Goal: Navigation & Orientation: Find specific page/section

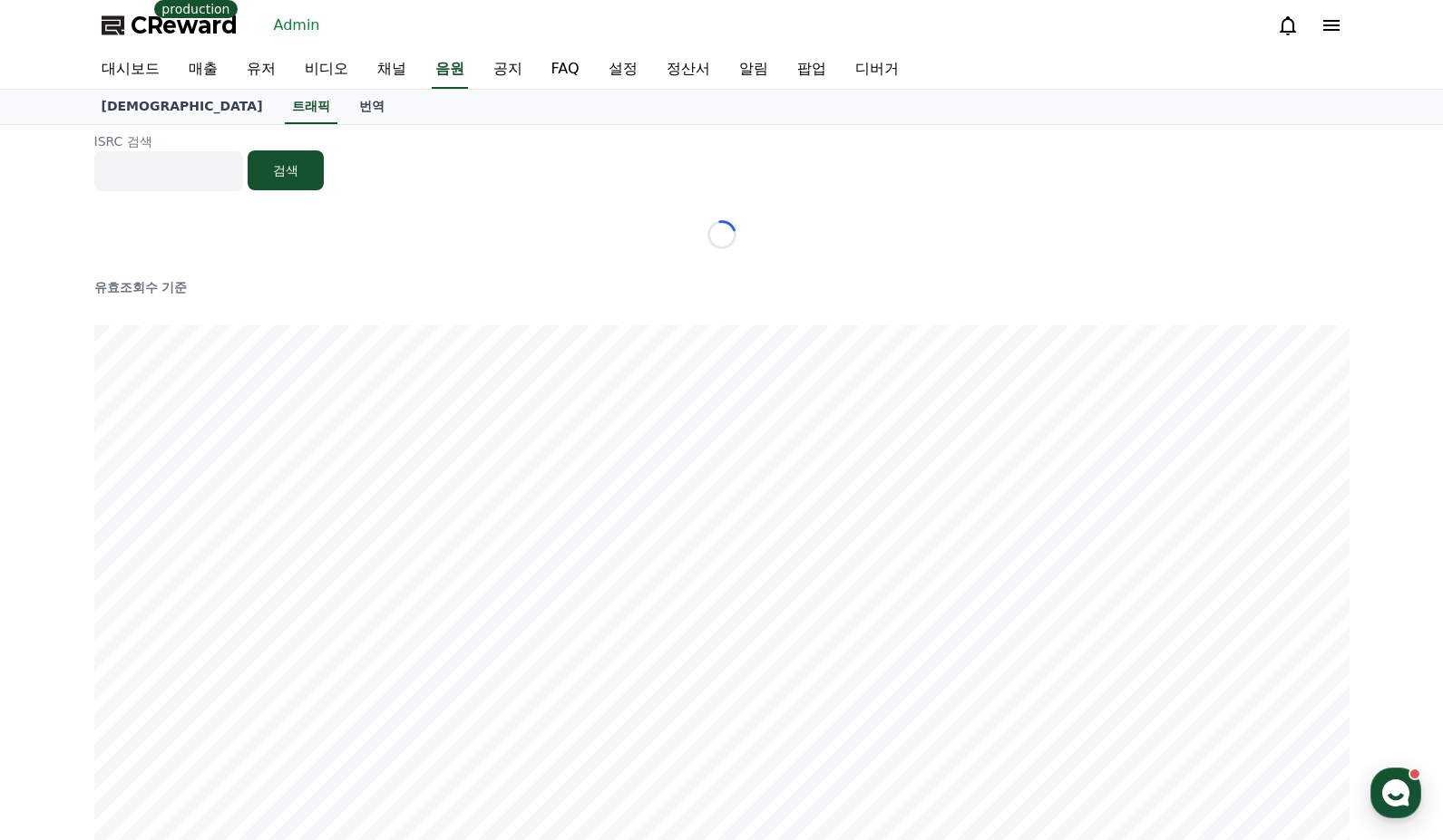
click at [539, 166] on div "ISRC 검색 검색" at bounding box center [722, 162] width 1255 height 59
click at [541, 165] on div "ISRC 검색 검색" at bounding box center [722, 162] width 1255 height 59
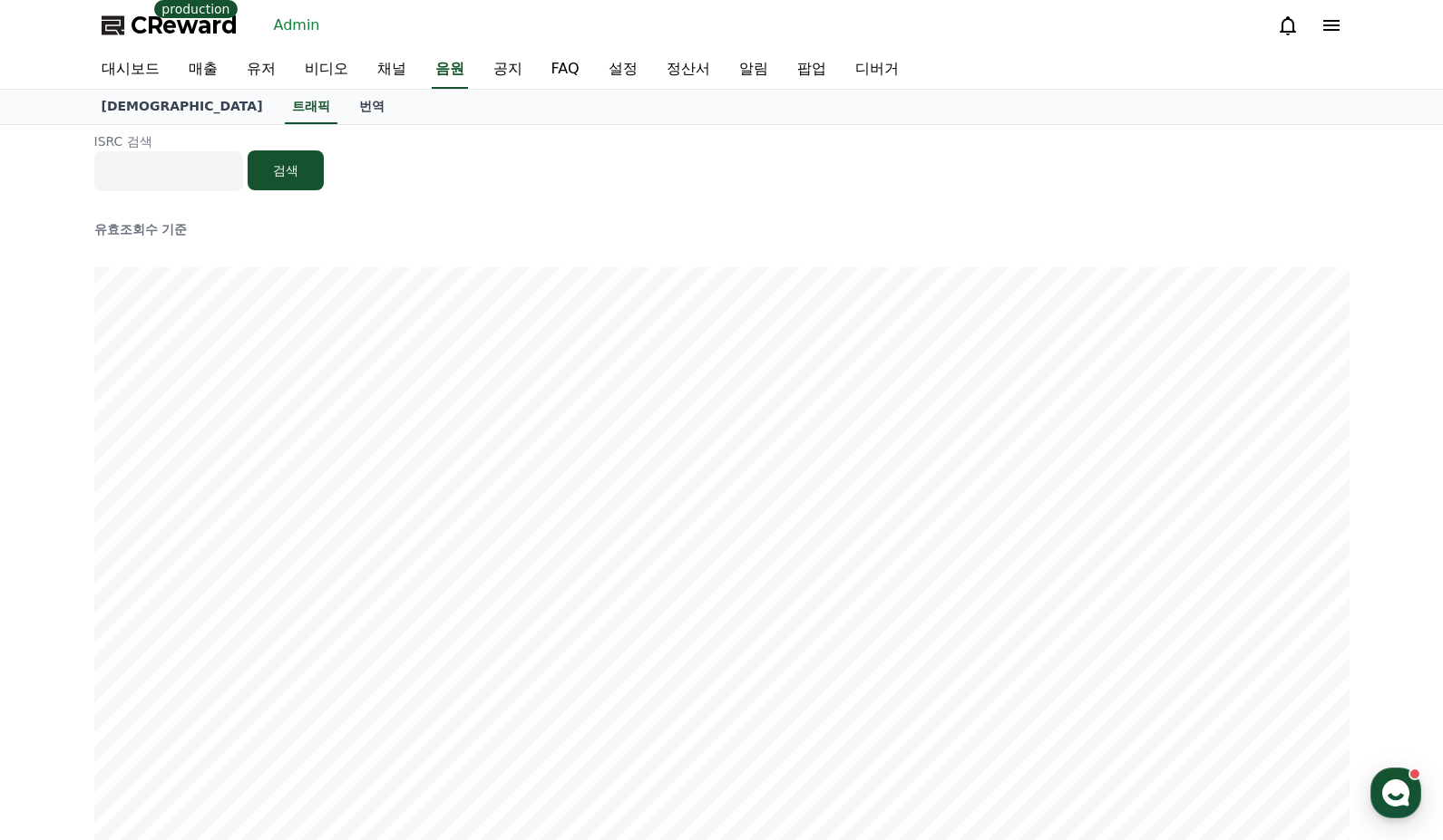
scroll to position [290, 0]
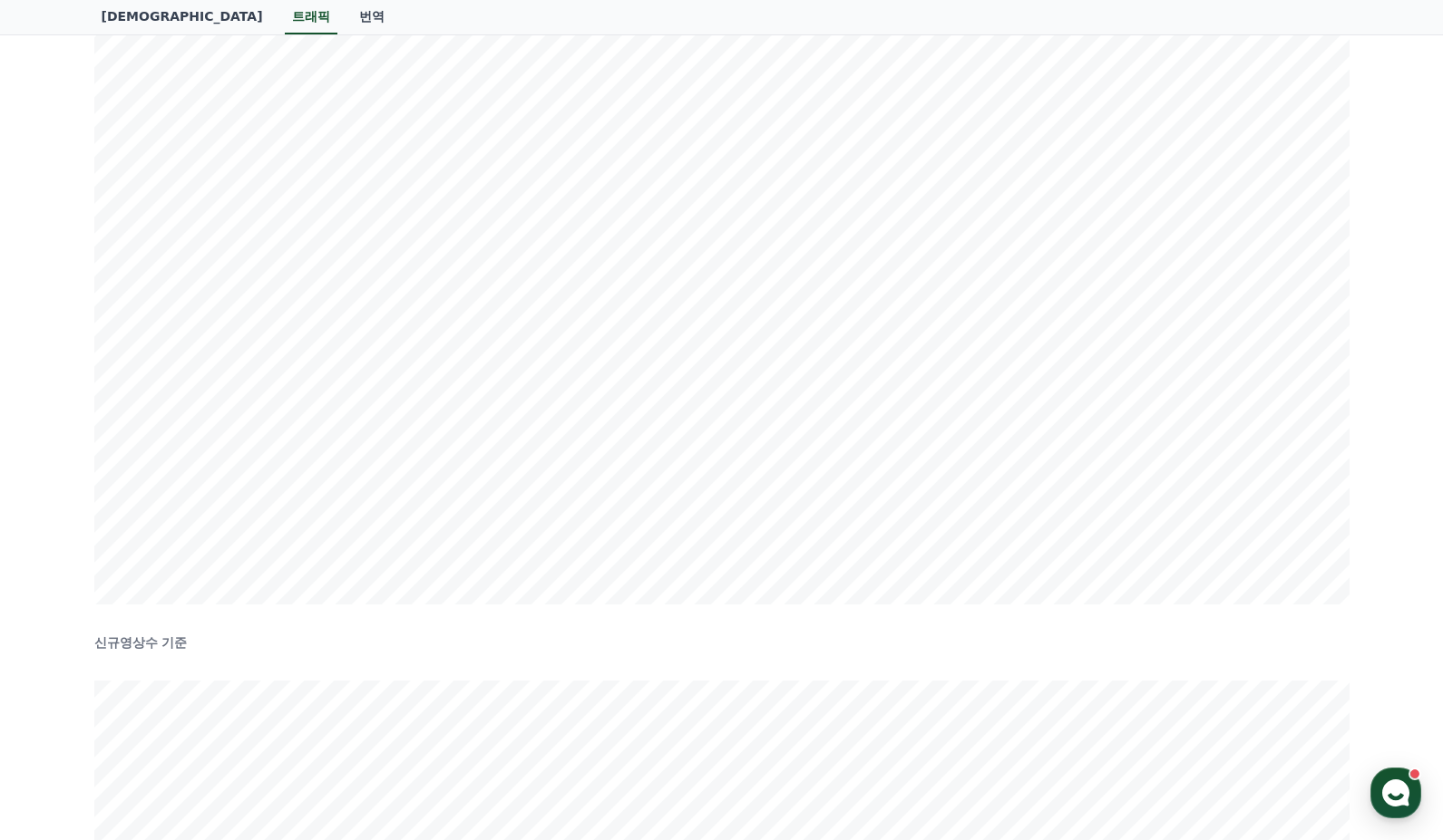
click at [1374, 381] on div "ISRC 검색 검색 유효조회수 기준 신규영상수 기준" at bounding box center [722, 575] width 1443 height 1481
click at [1374, 381] on div "ISRC 검색 검색 유효조회수 기준 신규영상수 기준" at bounding box center [722, 412] width 1443 height 1481
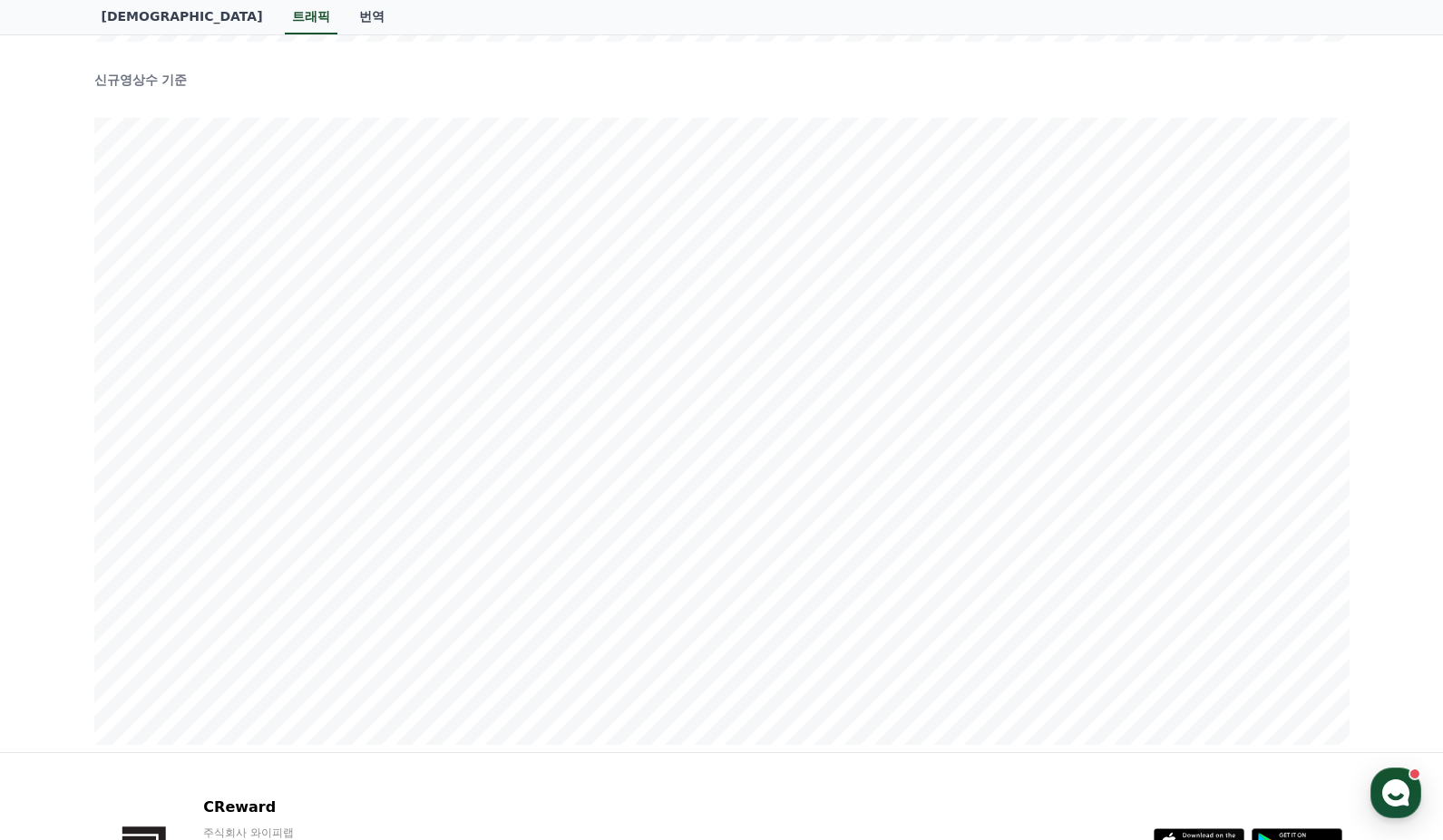
scroll to position [794, 0]
click at [1374, 486] on div "ISRC 검색 검색 유효조회수 기준 신규영상수 기준" at bounding box center [722, 72] width 1443 height 1481
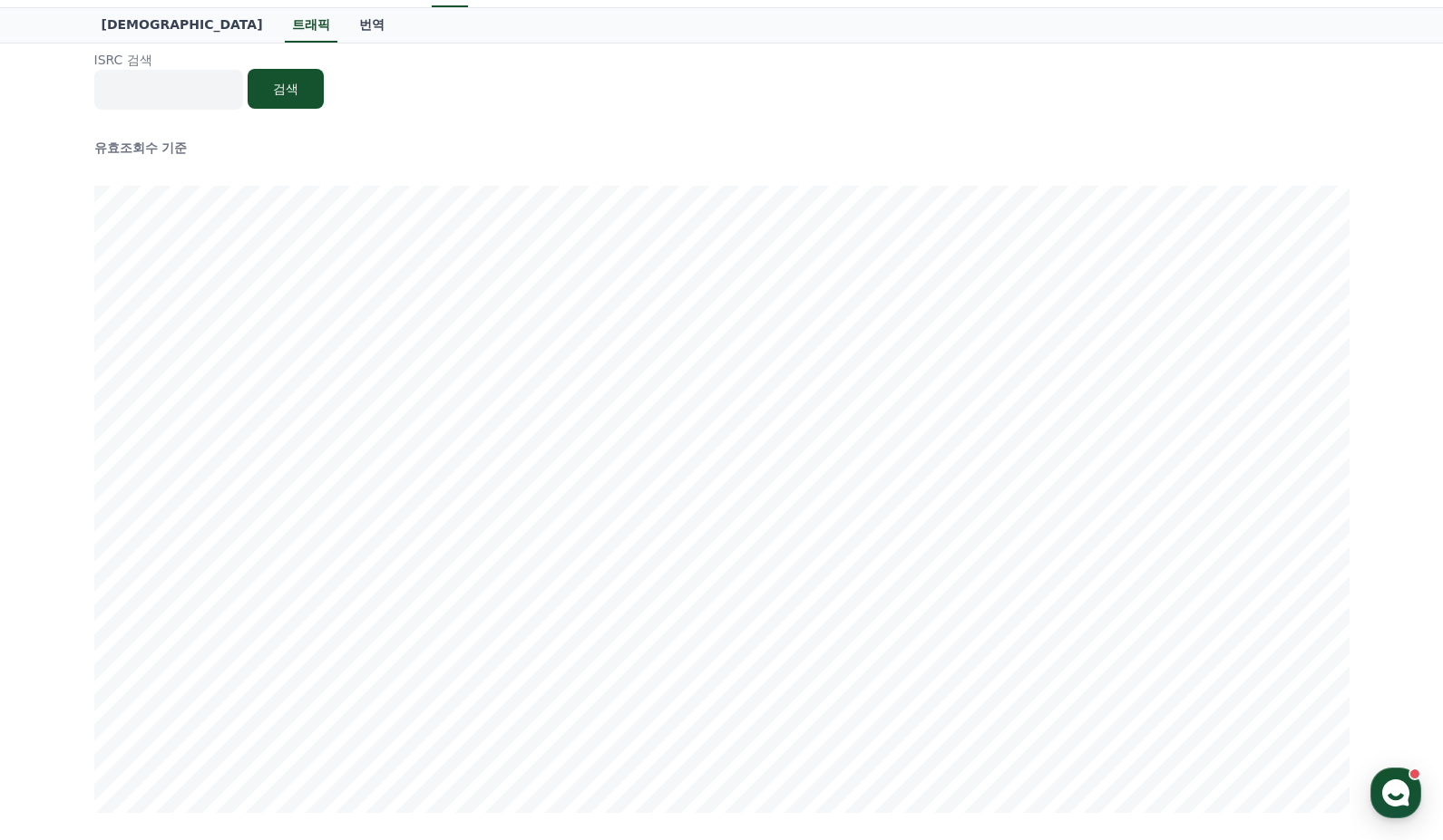
click at [1366, 528] on div "ISRC 검색 검색 유효조회수 기준 신규영상수 기준" at bounding box center [722, 783] width 1443 height 1481
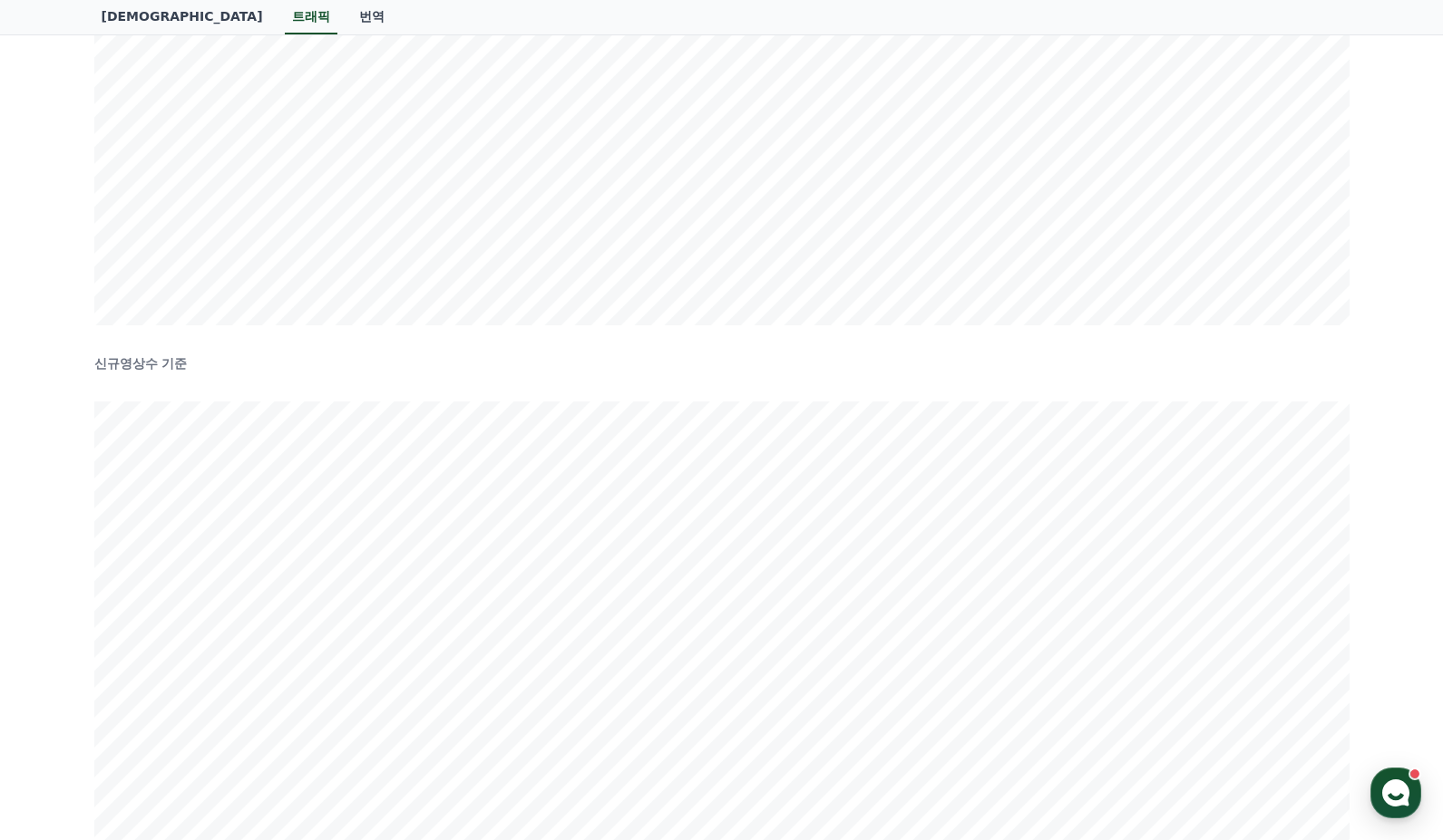
click at [1366, 528] on div "ISRC 검색 검색 유효조회수 기준 신규영상수 기준" at bounding box center [722, 296] width 1443 height 1481
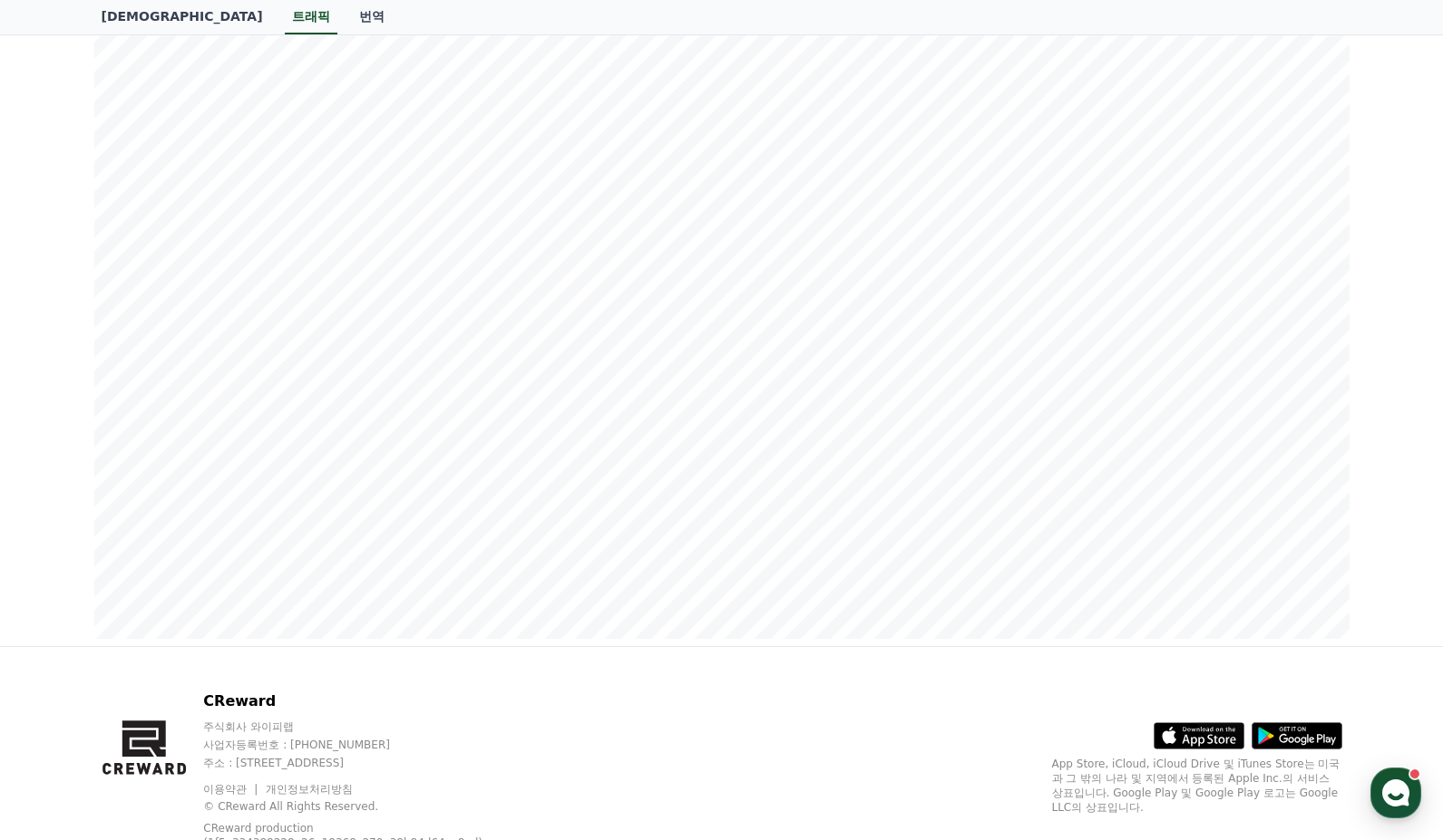
scroll to position [1027, 0]
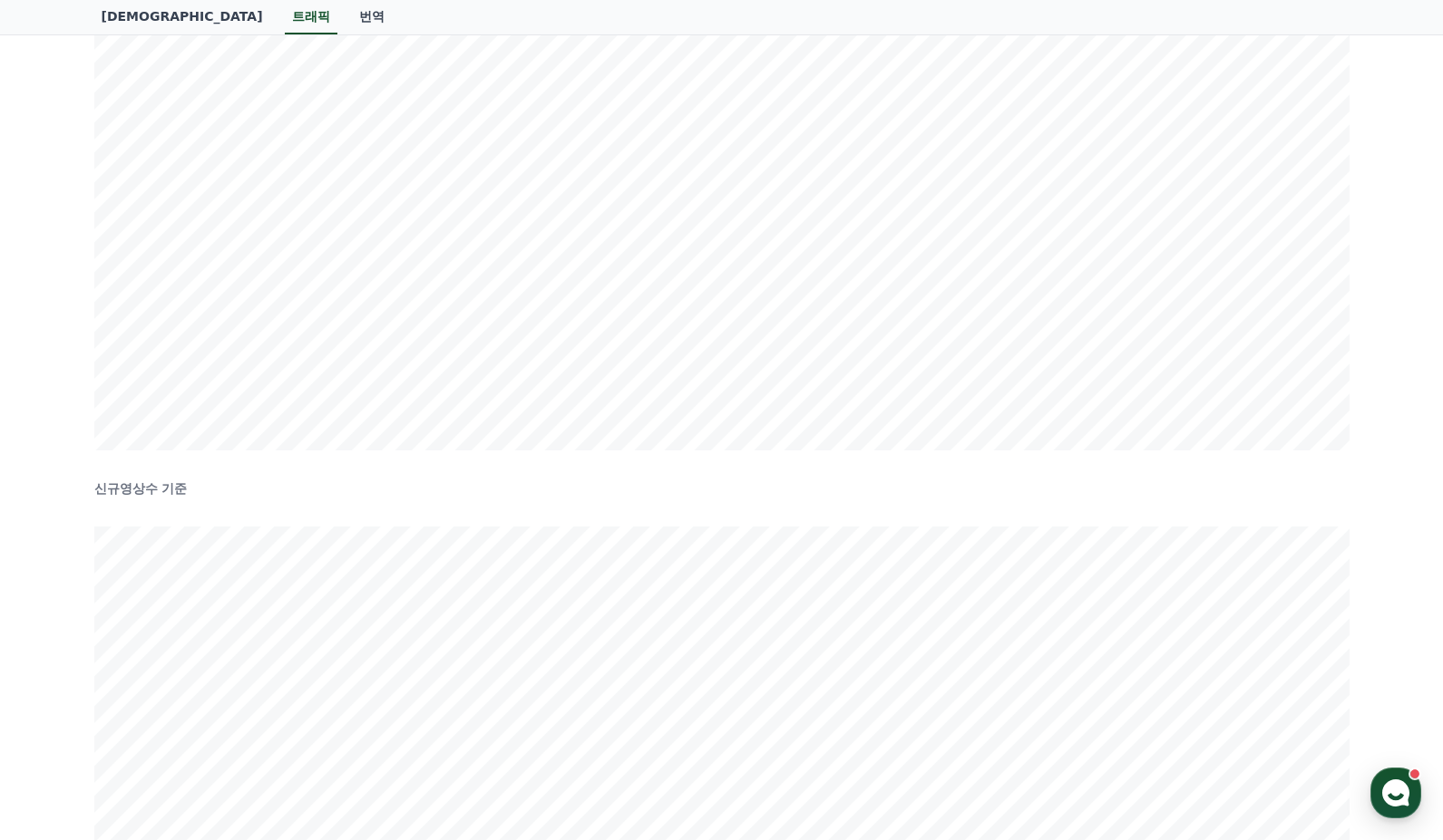
click at [1385, 396] on div "ISRC 검색 검색 유효조회수 기준 신규영상수 기준" at bounding box center [722, 420] width 1443 height 1481
click at [912, 93] on div "ISRC 검색 검색 유효조회수 기준 신규영상수 기준" at bounding box center [722, 768] width 1270 height 1481
click at [914, 99] on div "ISRC 검색 검색 유효조회수 기준 신규영상수 기준" at bounding box center [722, 768] width 1270 height 1481
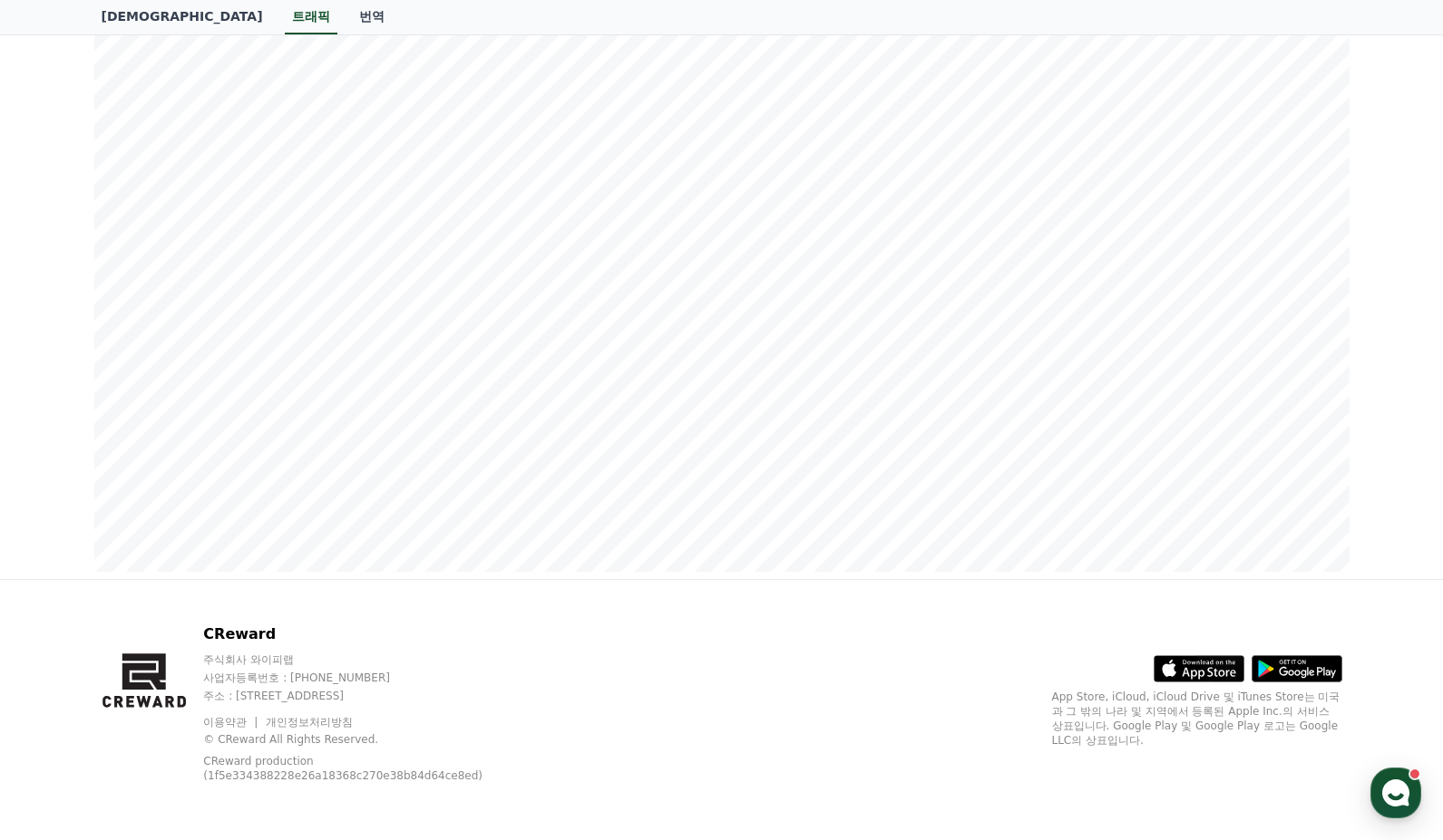
click at [803, 637] on div "CReward 주식회사 와이피랩 사업자등록번호 : [PHONE_NUMBER] 주소 : [STREET_ADDRESS] 이용약관 개인정보처리방침 …" at bounding box center [722, 711] width 1270 height 261
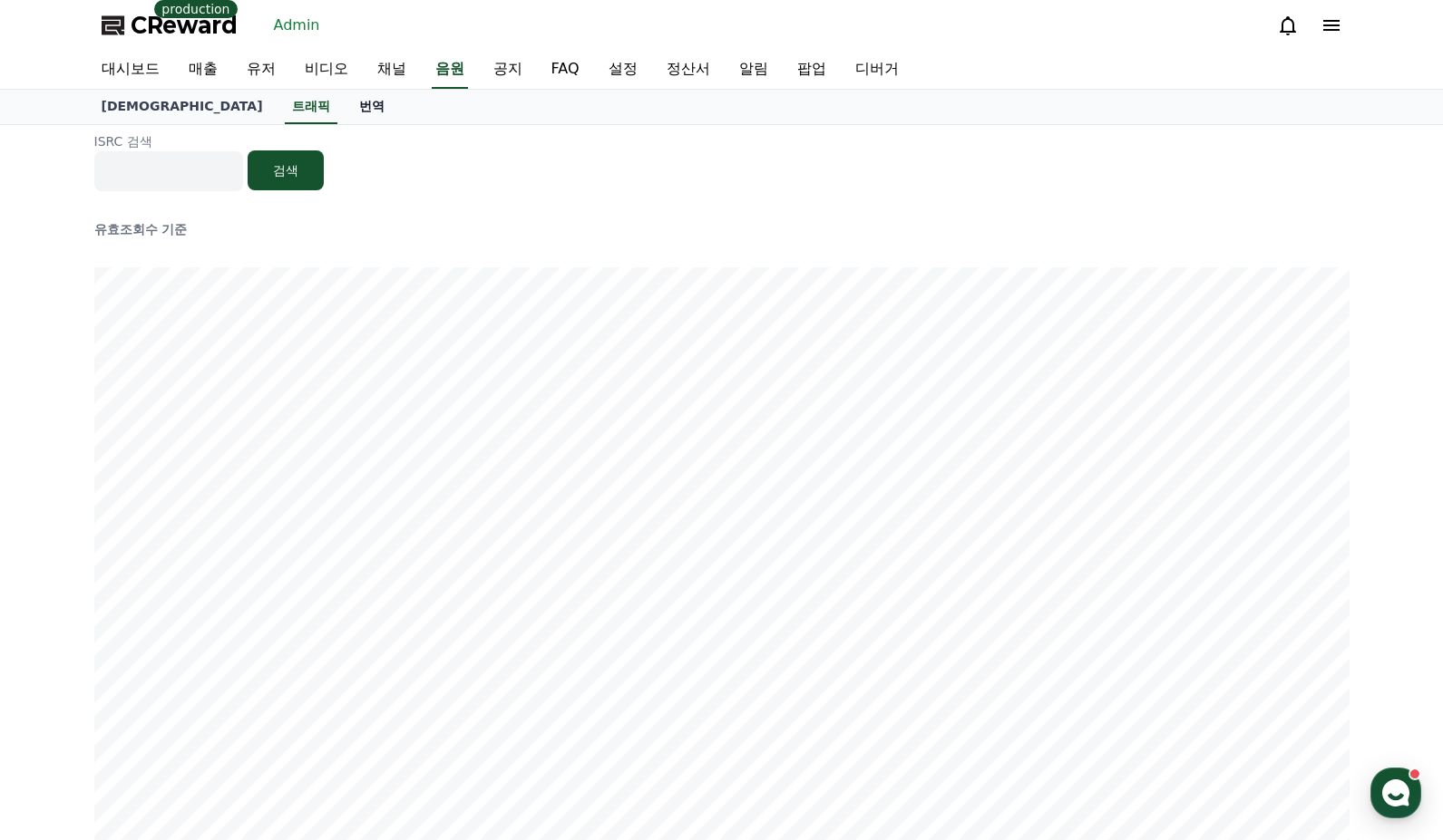
click at [345, 103] on link "번역" at bounding box center [372, 106] width 54 height 34
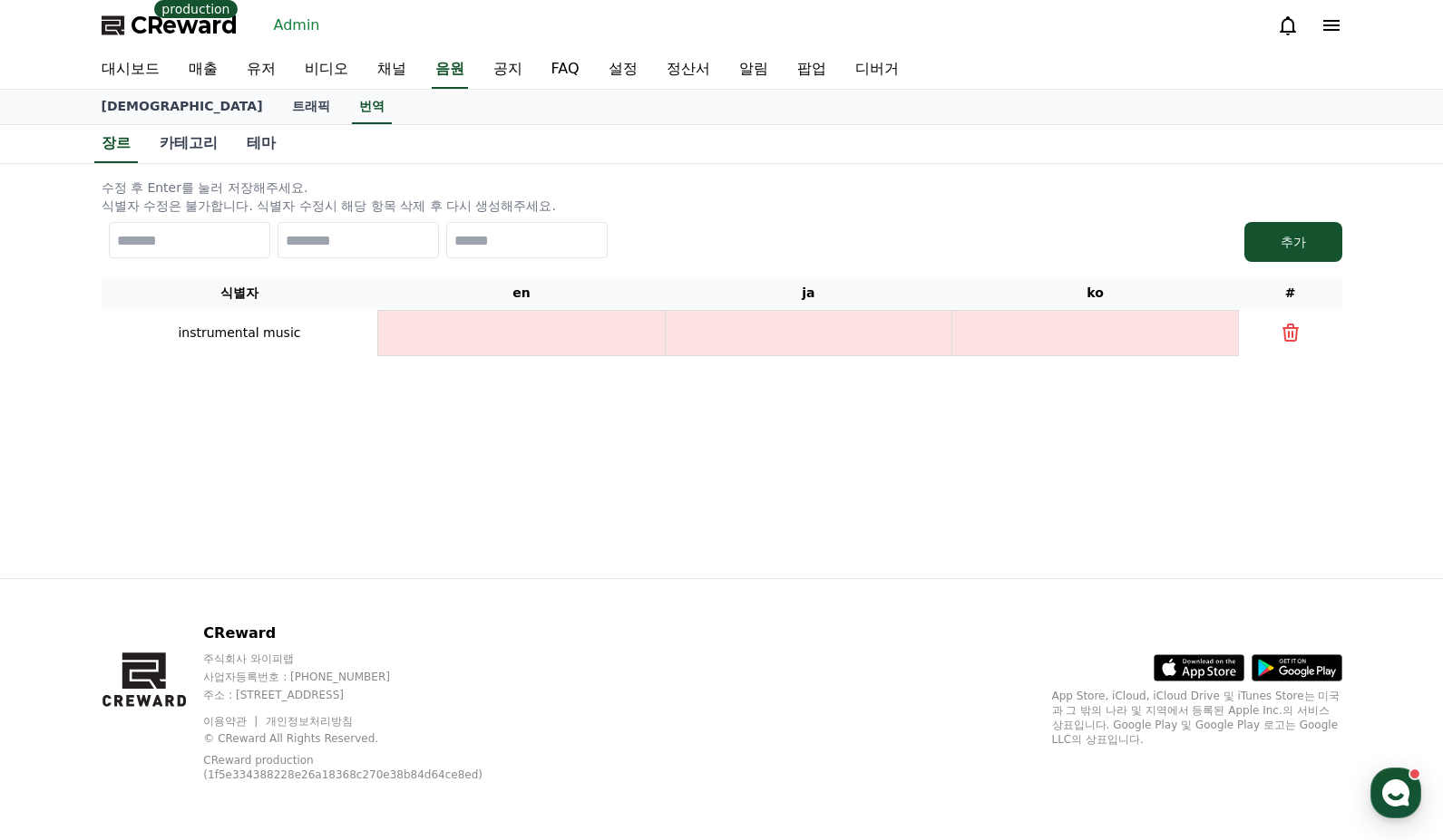
click at [500, 173] on div "수정 후 Enter를 눌러 저장해주세요. 식별자 수정은 불가합니다. 식별자 수정시 해당 항목 삭제 후 다시 생성해주세요. 추가 식별자 en j…" at bounding box center [722, 267] width 1255 height 193
click at [183, 140] on link "카테고리" at bounding box center [189, 142] width 87 height 36
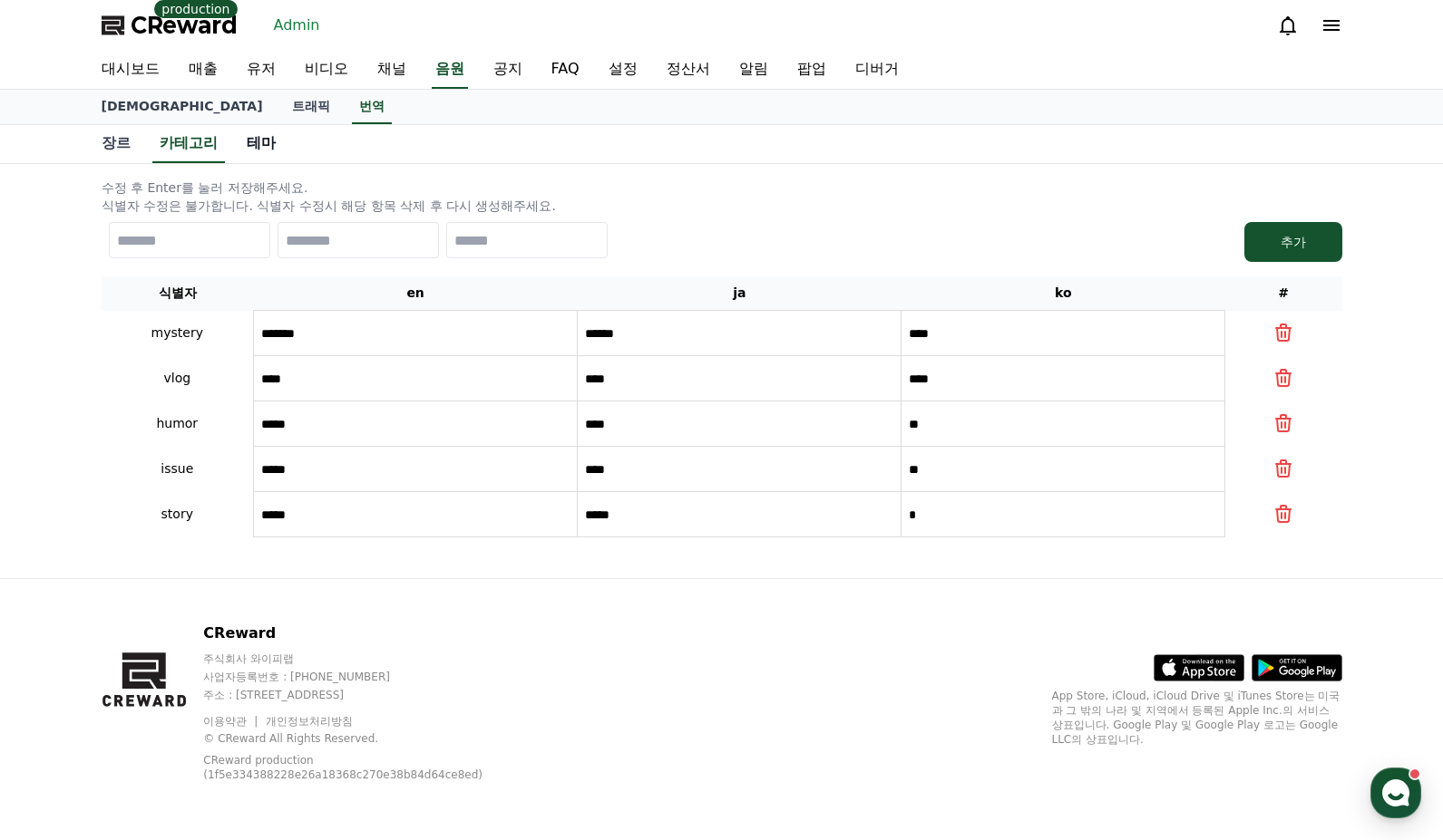
click at [232, 141] on link "테마" at bounding box center [260, 142] width 58 height 36
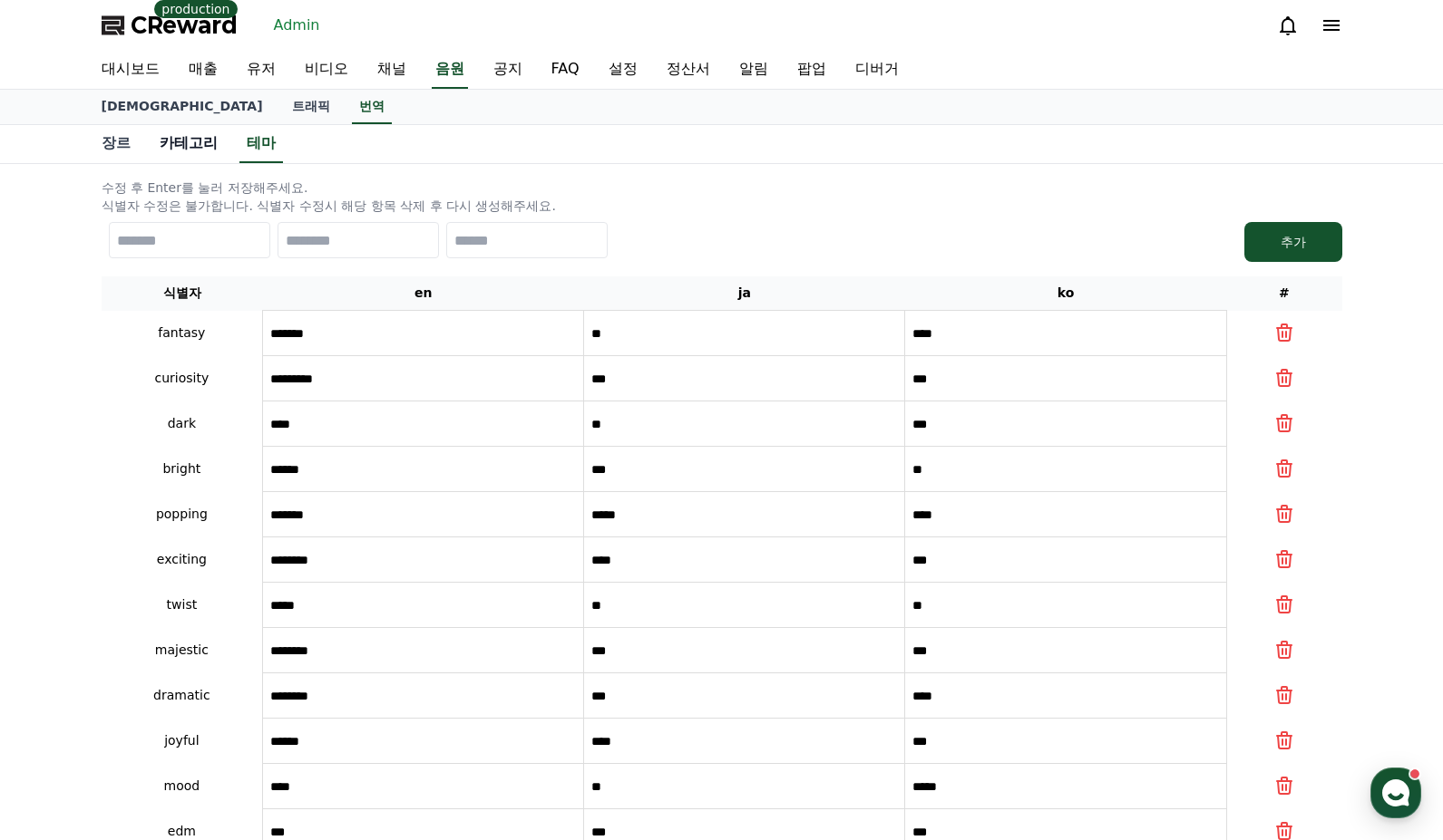
click at [201, 145] on link "카테고리" at bounding box center [189, 142] width 87 height 36
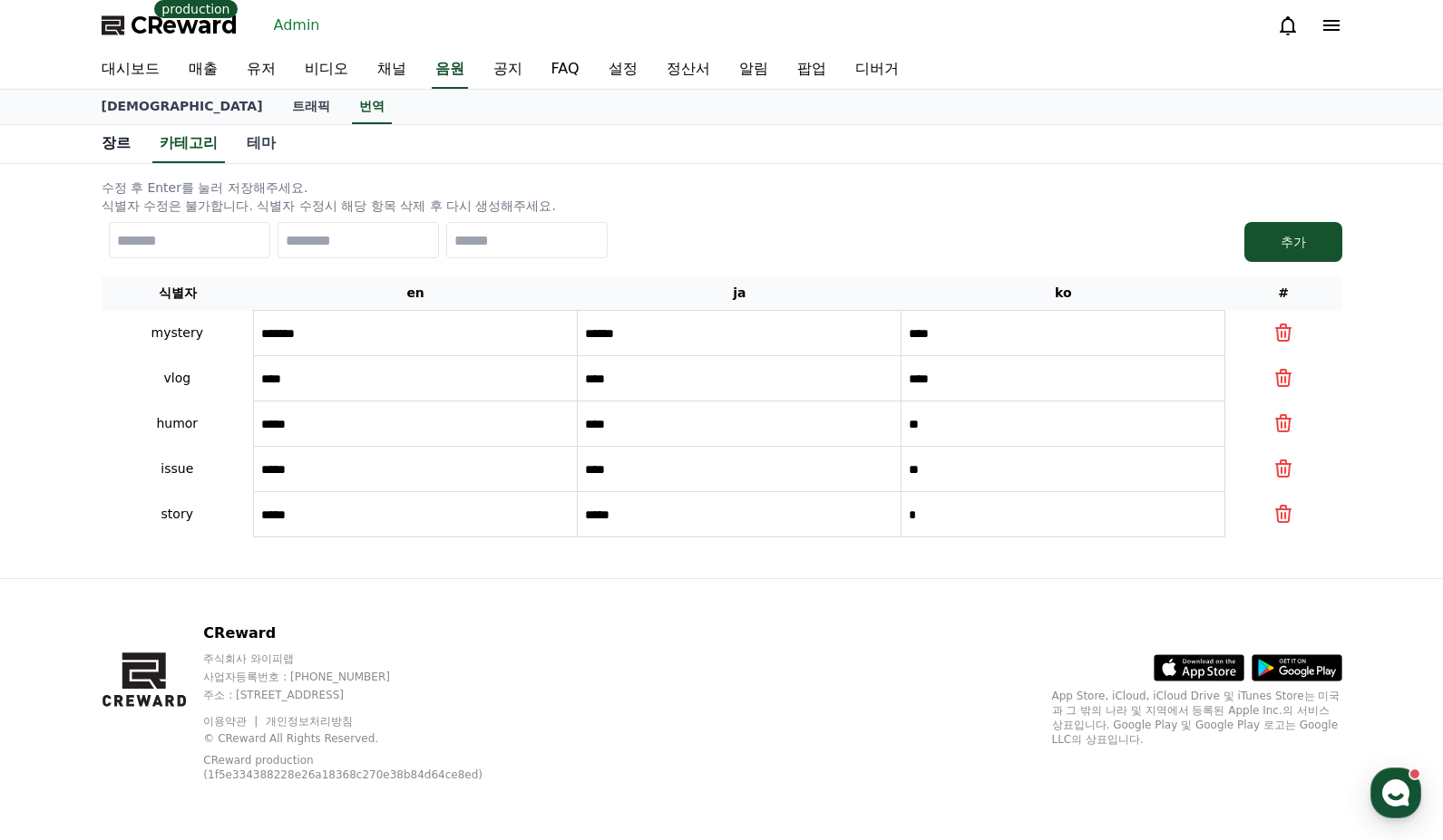
click at [120, 147] on link "장르" at bounding box center [116, 142] width 58 height 36
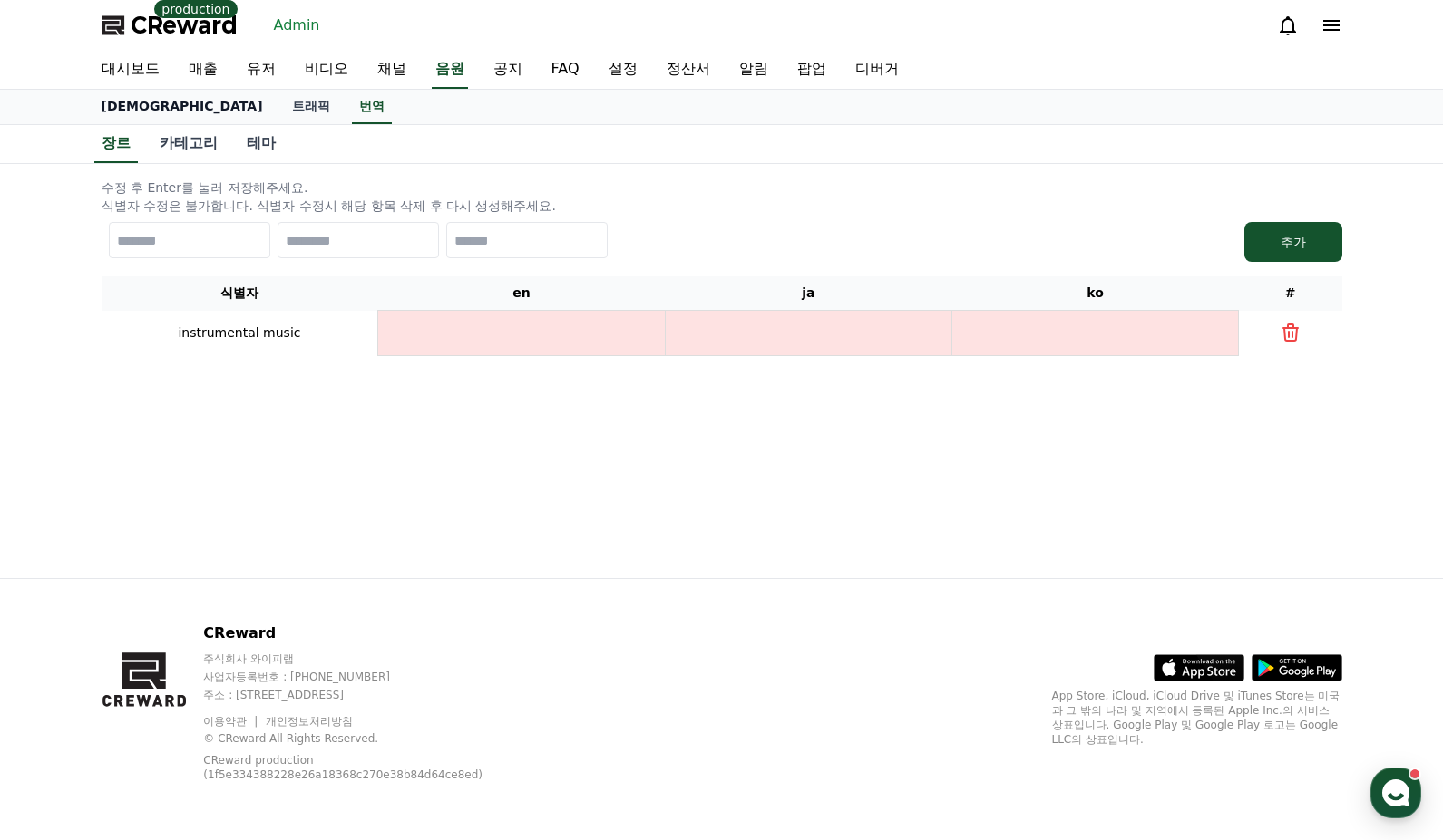
click at [119, 110] on link "[DEMOGRAPHIC_DATA]" at bounding box center [183, 106] width 191 height 34
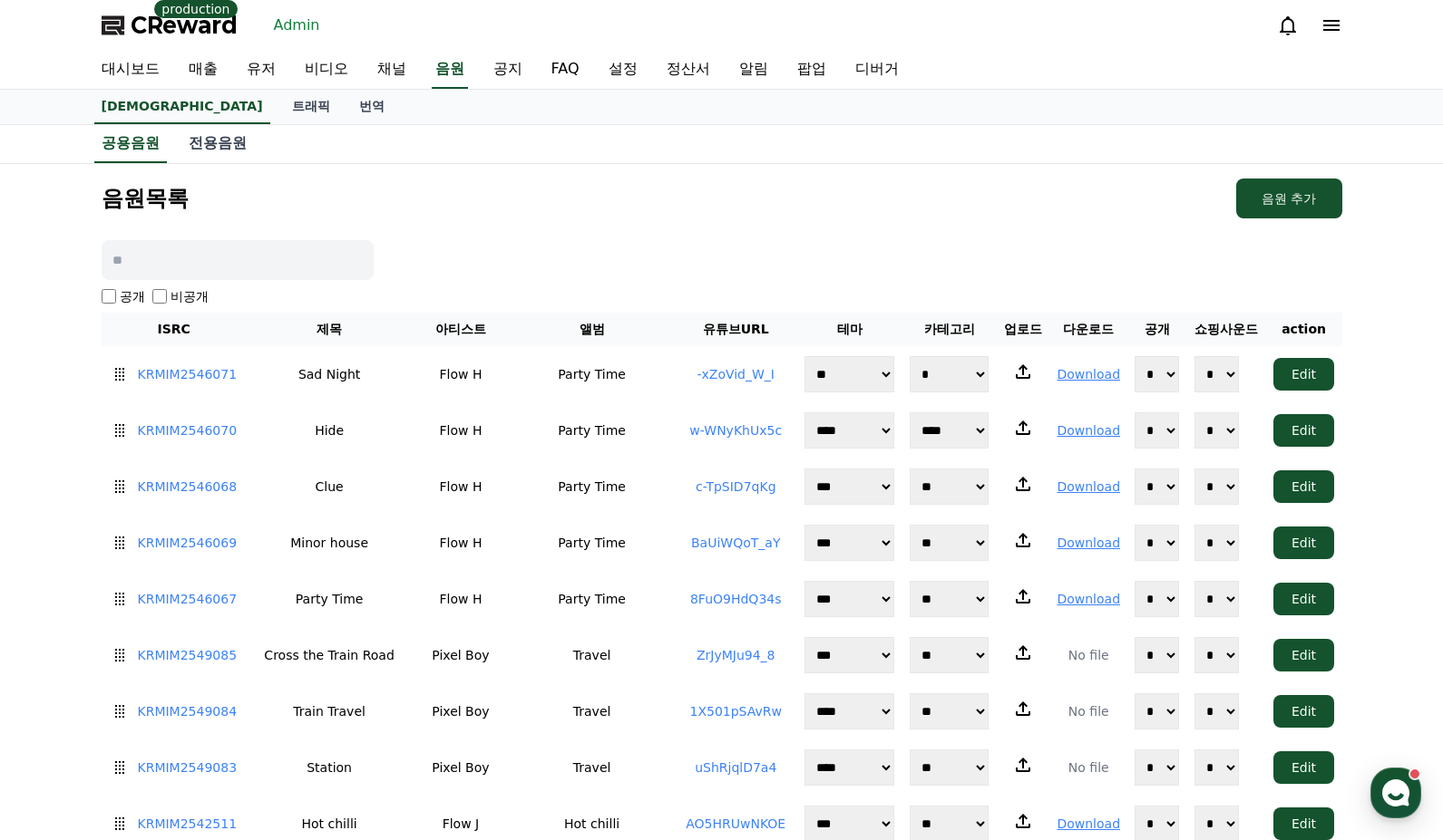
click at [731, 374] on link "-xZoVid_W_I" at bounding box center [735, 374] width 78 height 15
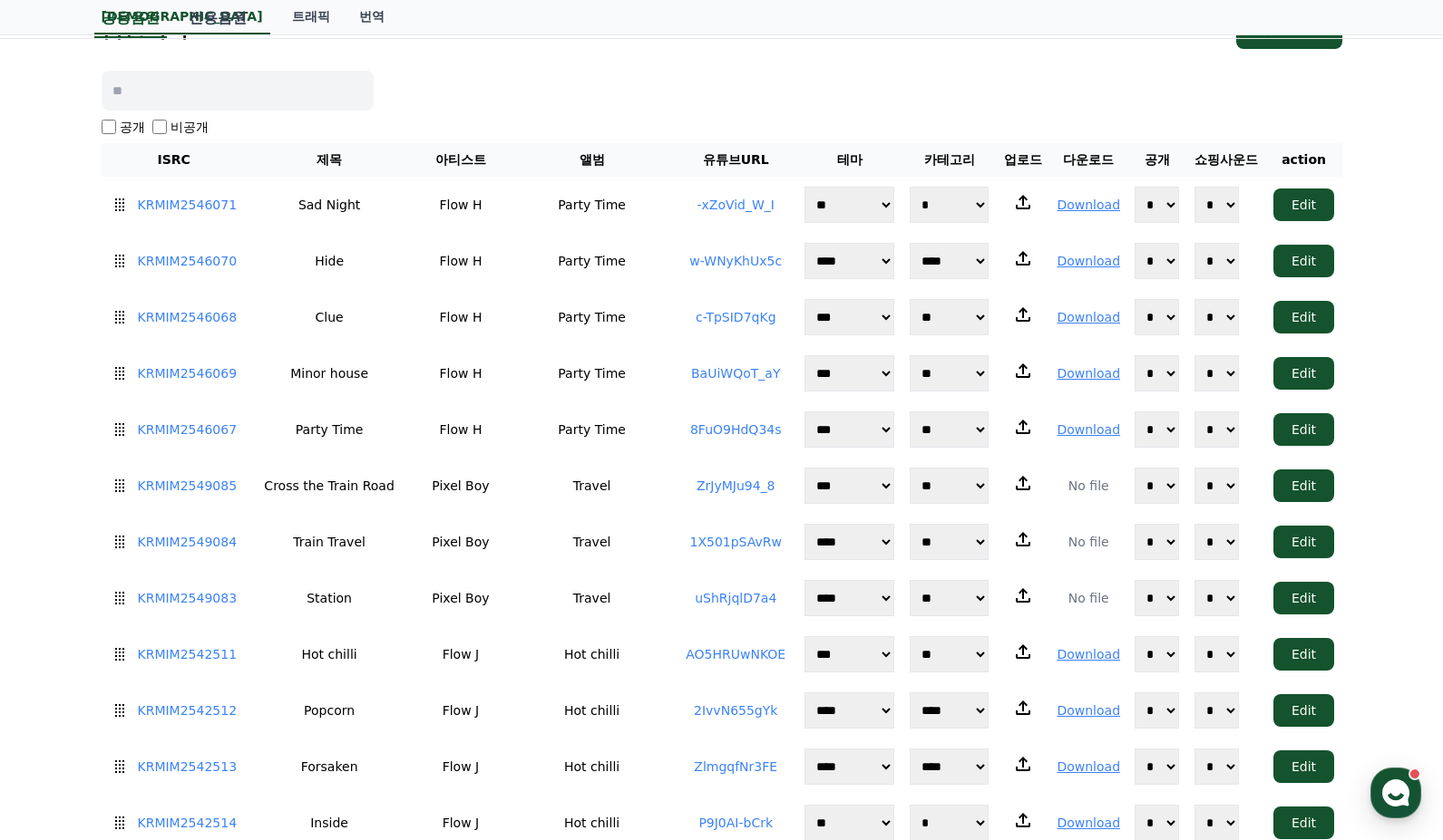
scroll to position [899, 0]
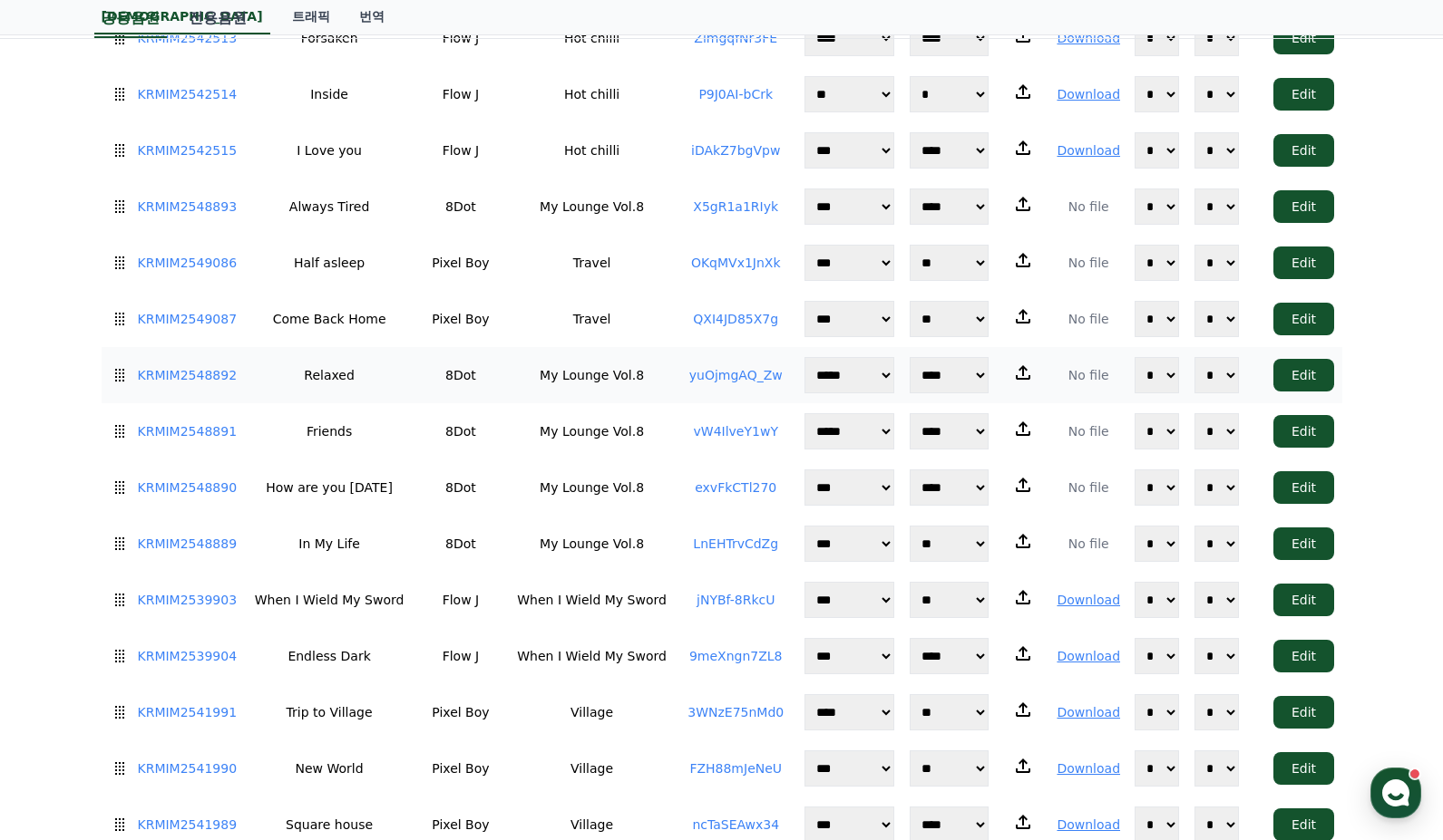
click at [739, 368] on link "yuOjmgAQ_Zw" at bounding box center [735, 375] width 93 height 15
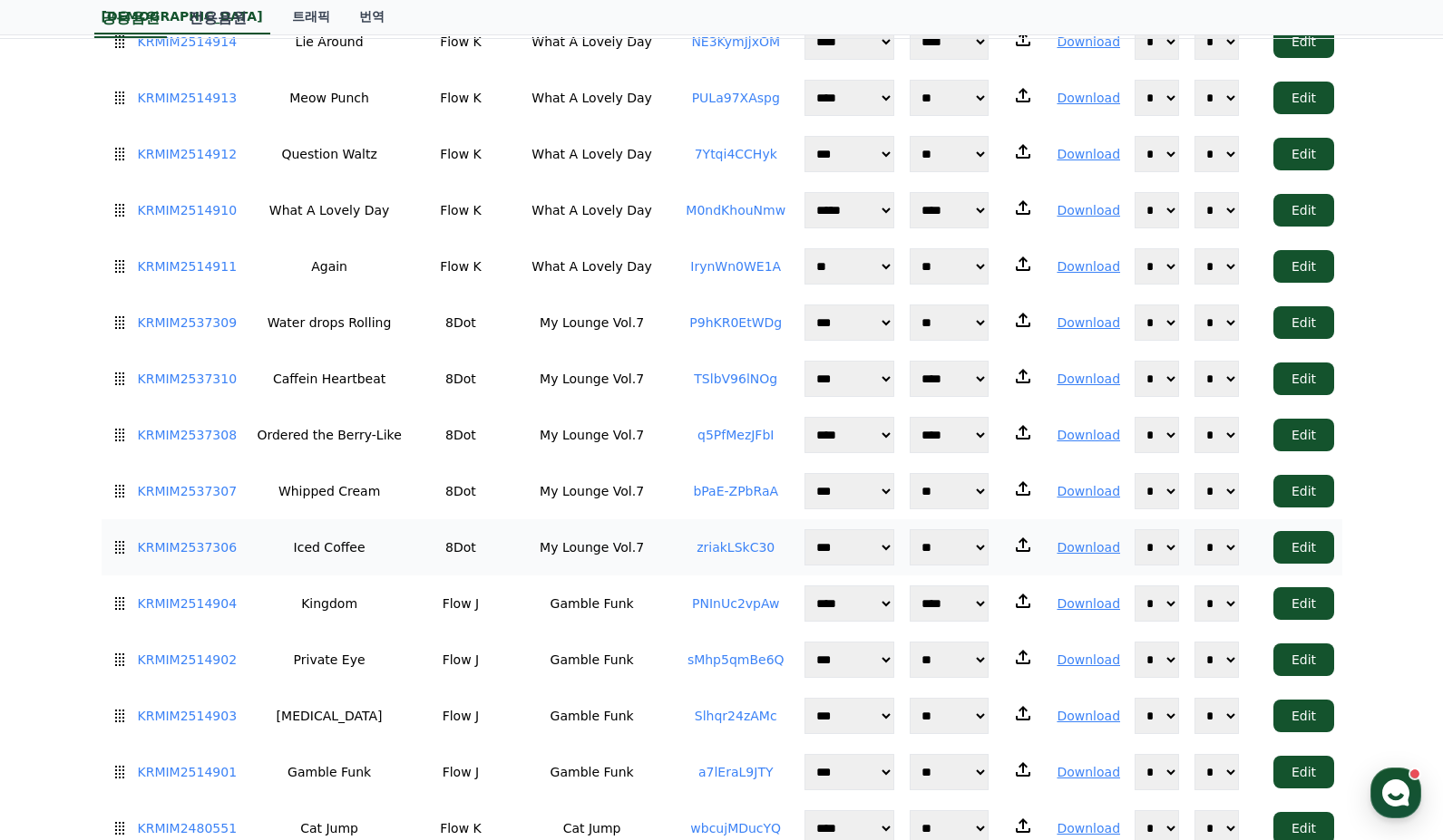
scroll to position [2740, 0]
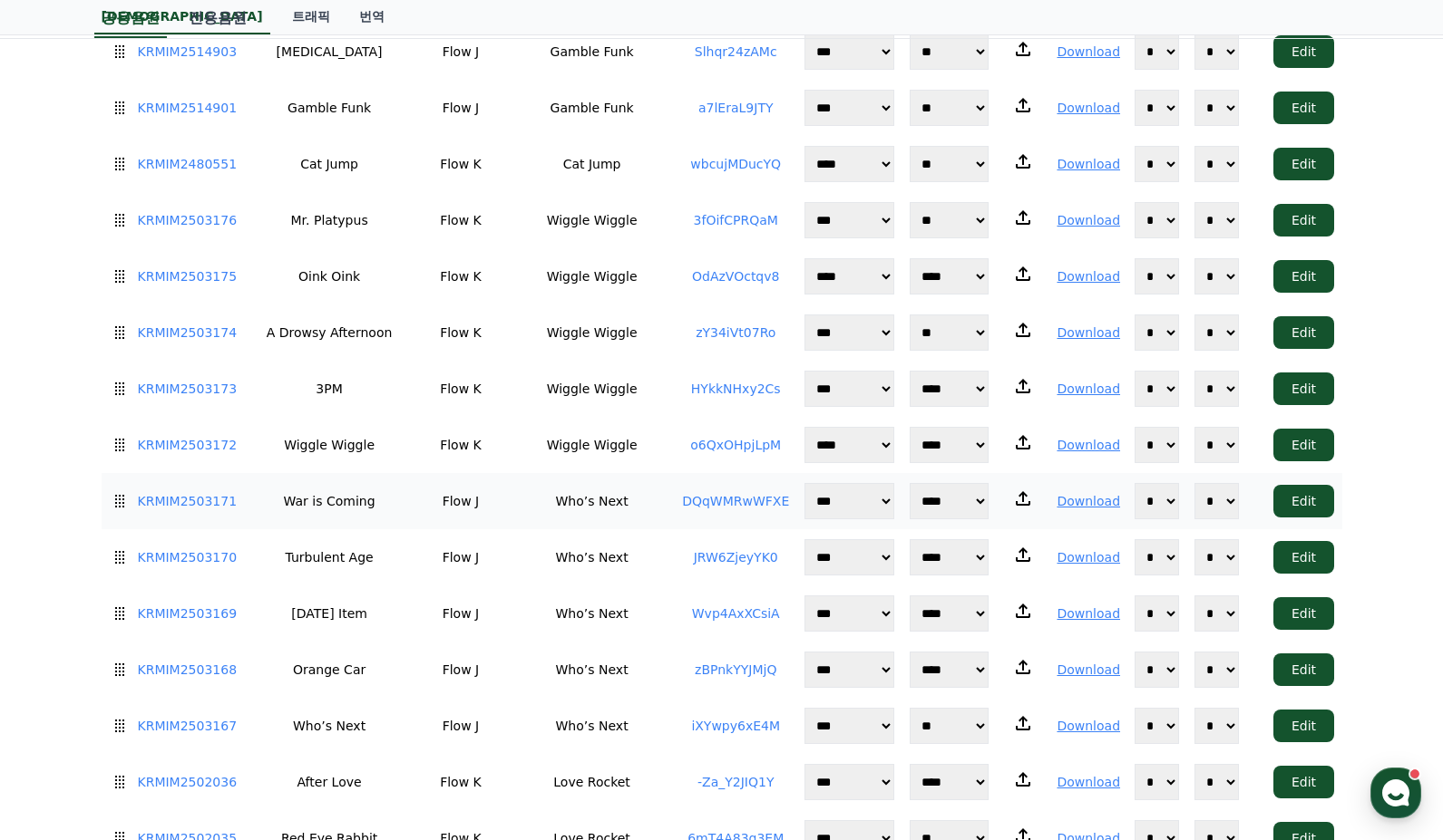
click at [759, 494] on link "DQqWMRwWFXE" at bounding box center [735, 501] width 107 height 15
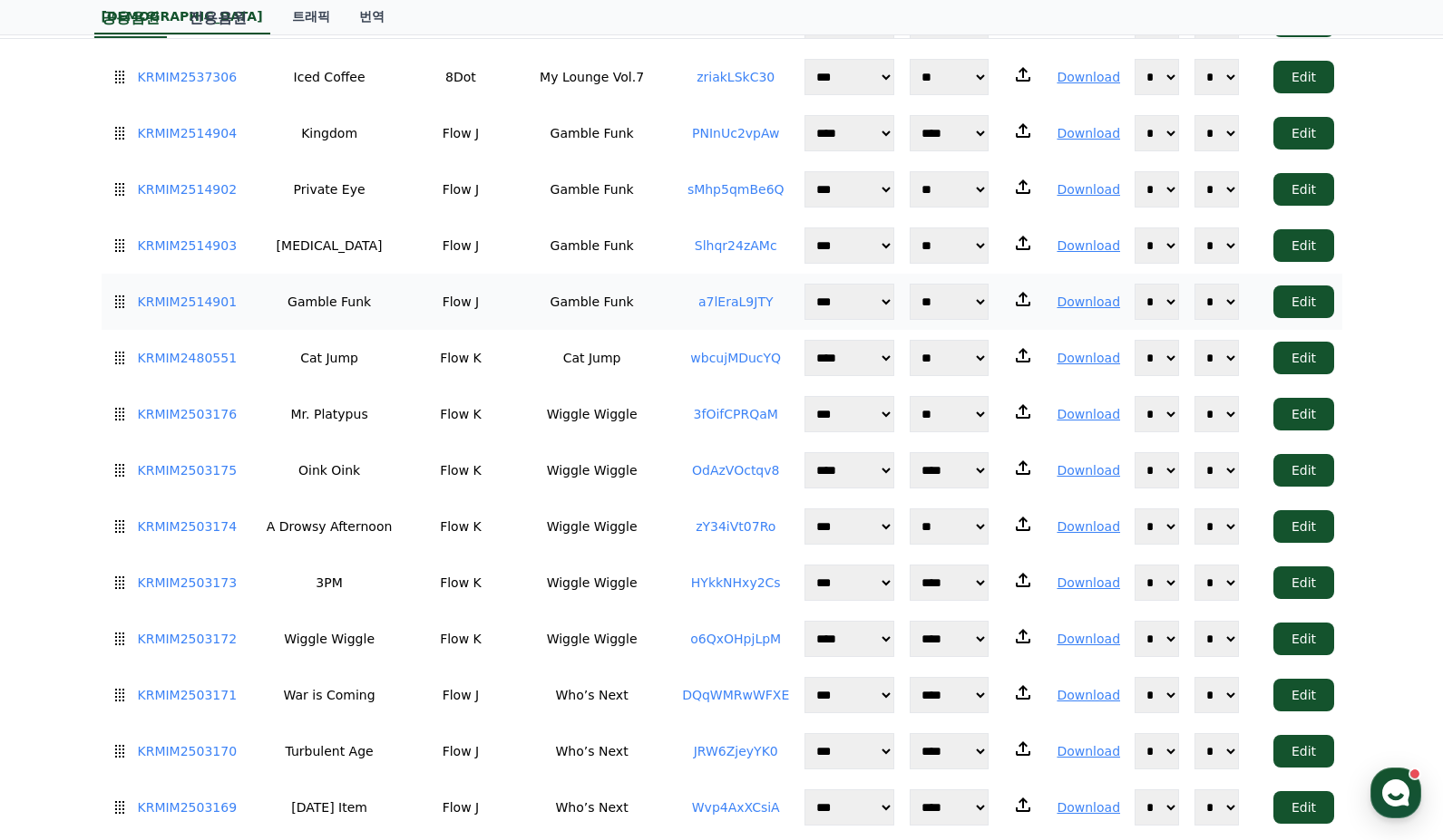
click at [728, 295] on link "a7lEraL9JTY" at bounding box center [736, 302] width 76 height 15
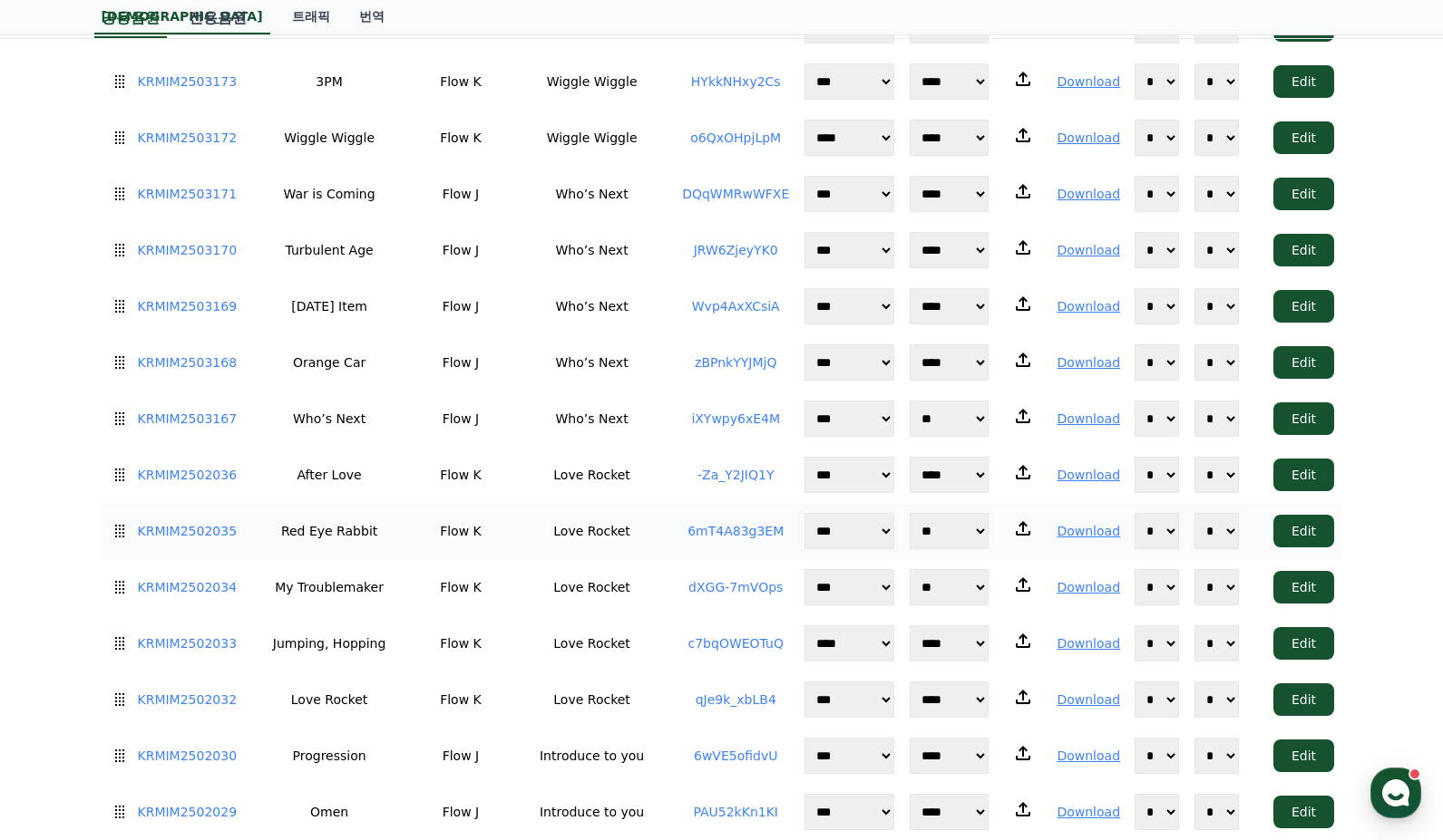
click at [723, 503] on td "6mT4A83g3EM" at bounding box center [736, 531] width 123 height 56
click at [728, 581] on link "dXGG-7mVOps" at bounding box center [735, 588] width 94 height 15
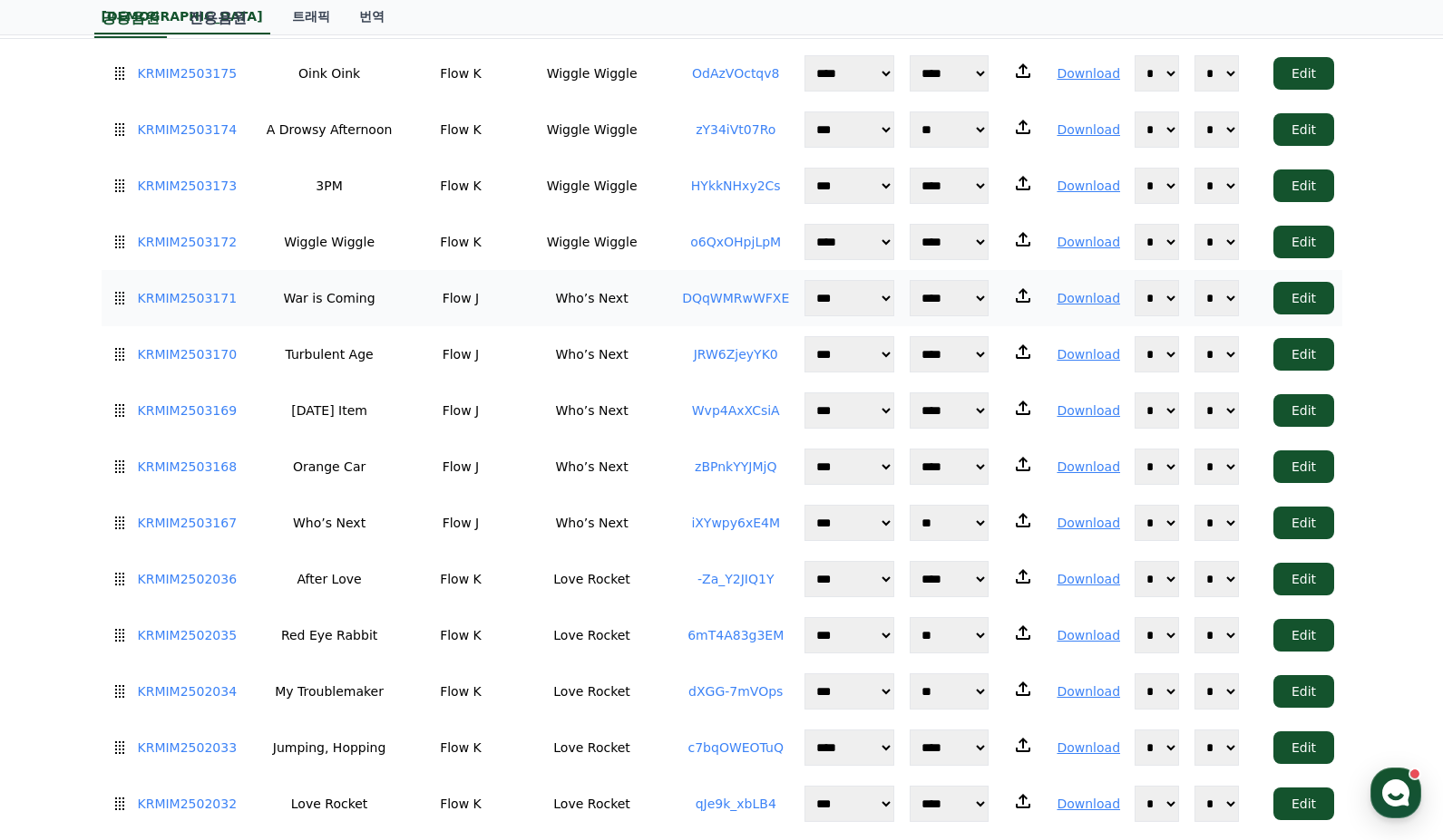
click at [724, 291] on link "DQqWMRwWFXE" at bounding box center [735, 298] width 107 height 15
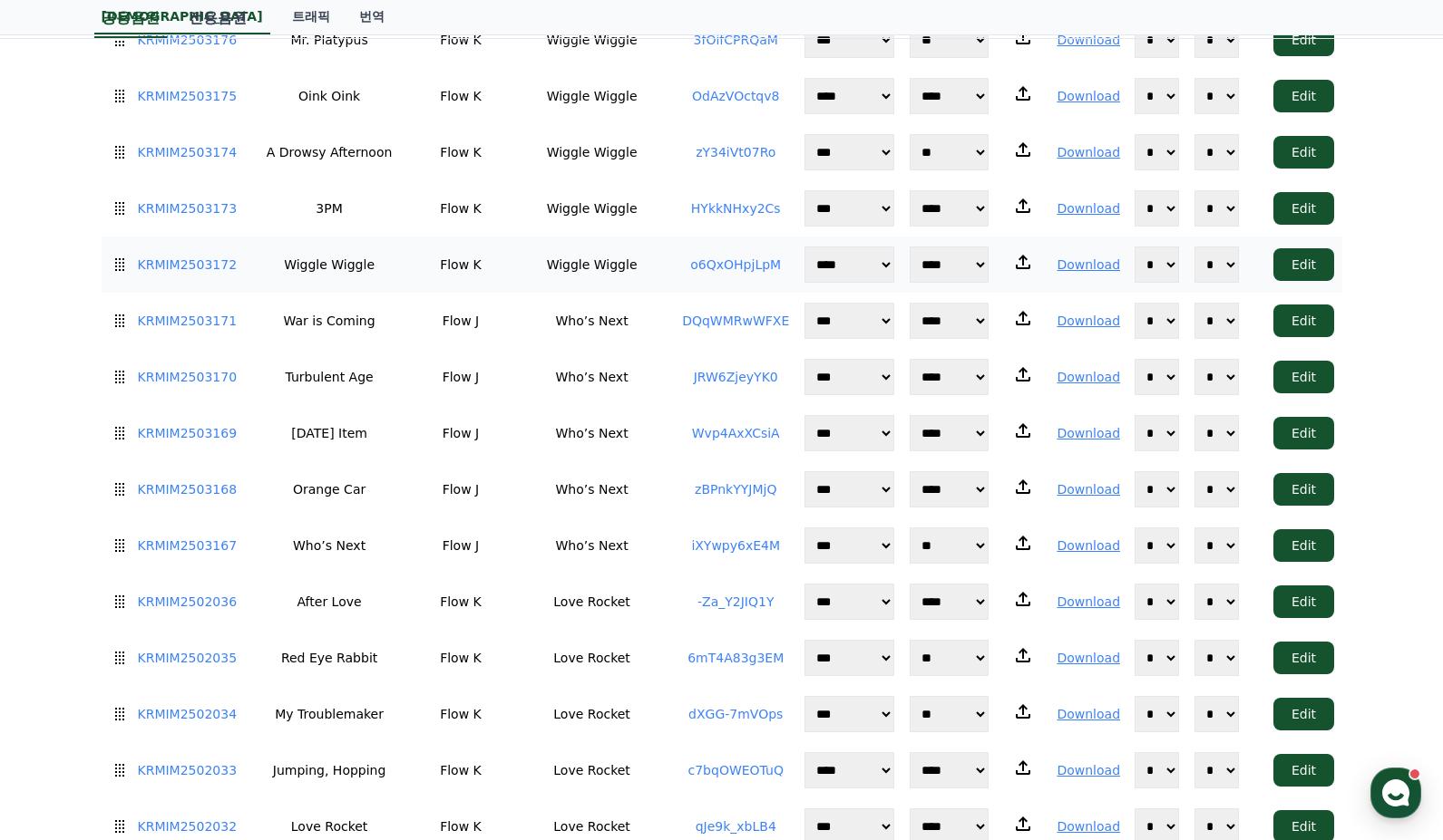
click at [733, 257] on link "o6QxOHpjLpM" at bounding box center [735, 264] width 90 height 15
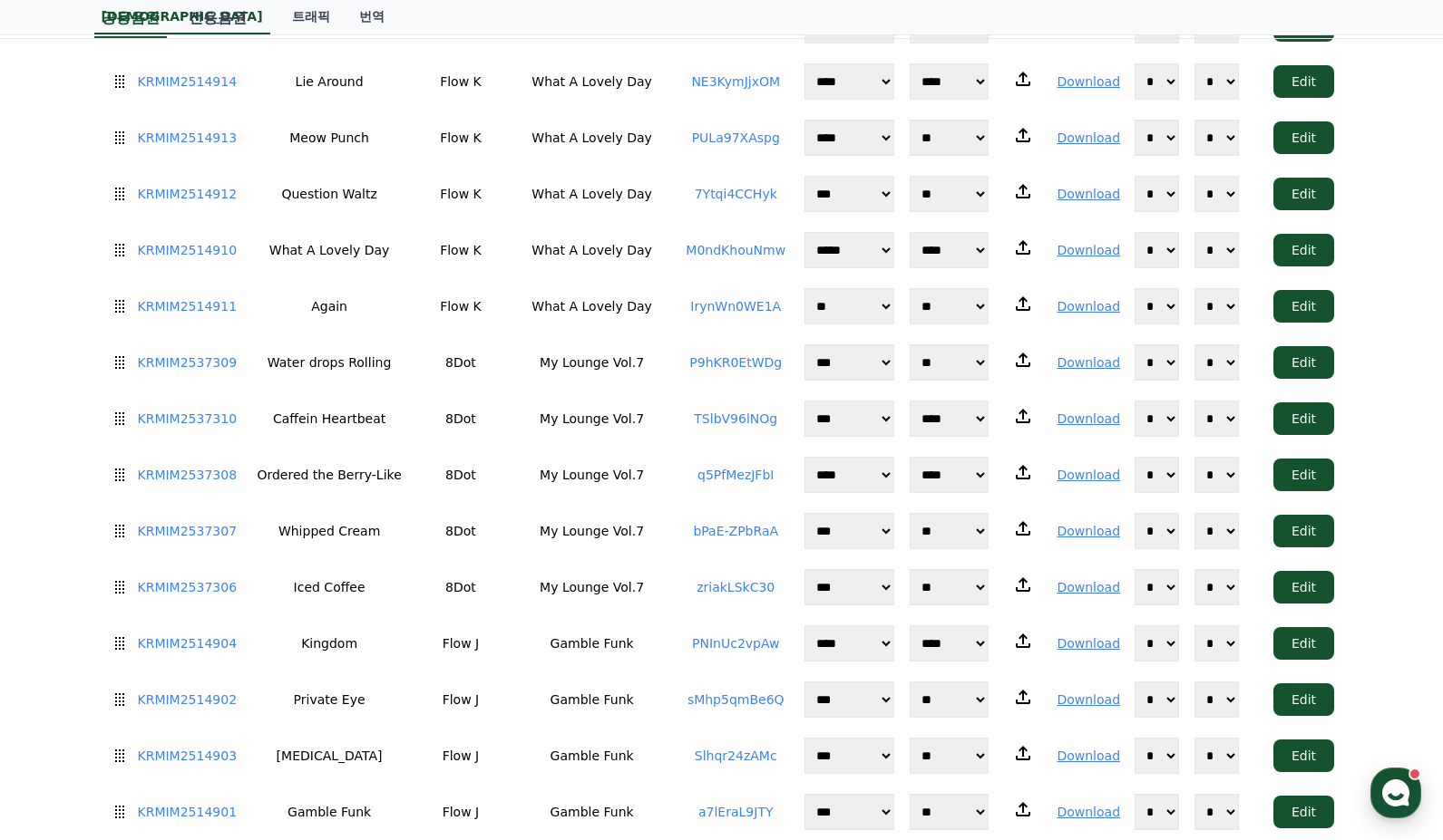
scroll to position [1557, 0]
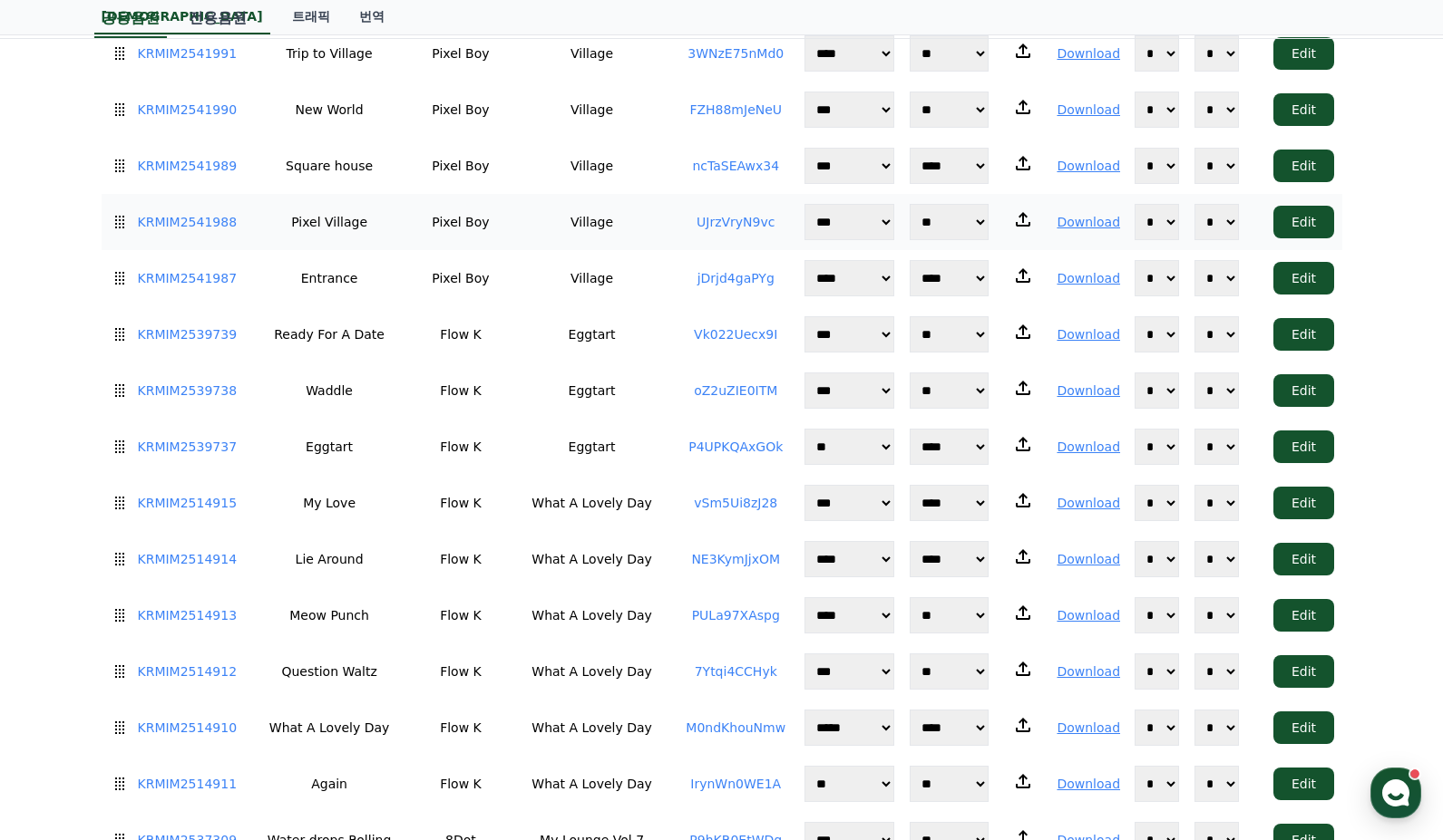
click at [745, 194] on td "UJrzVryN9vc" at bounding box center [736, 221] width 123 height 56
click at [740, 215] on link "UJrzVryN9vc" at bounding box center [735, 222] width 78 height 15
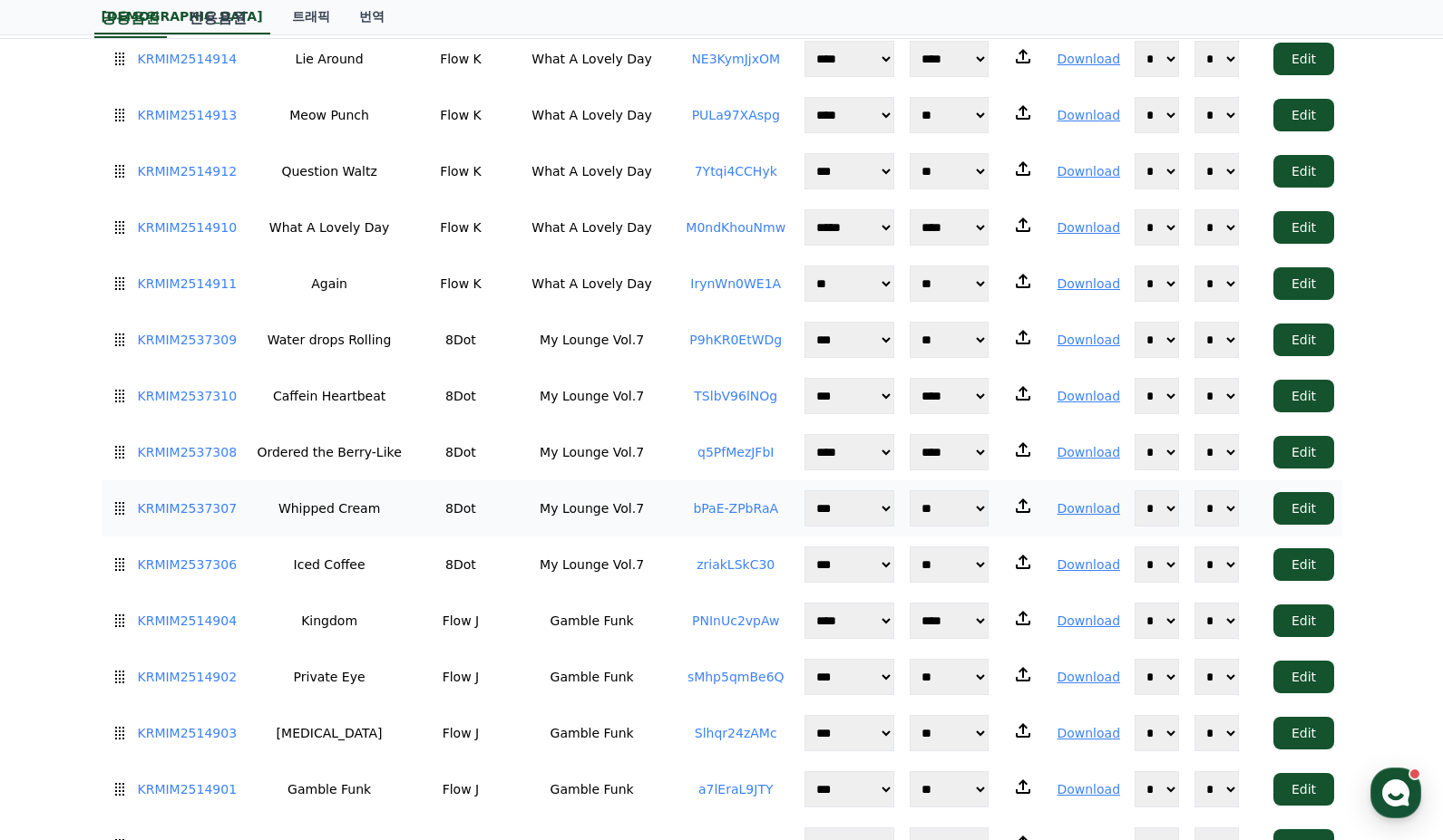
click at [742, 481] on td "bPaE-ZPbRaA" at bounding box center [736, 508] width 123 height 56
click at [714, 536] on td "zriakLSkC30" at bounding box center [736, 564] width 123 height 56
click at [735, 558] on link "zriakLSkC30" at bounding box center [735, 565] width 78 height 15
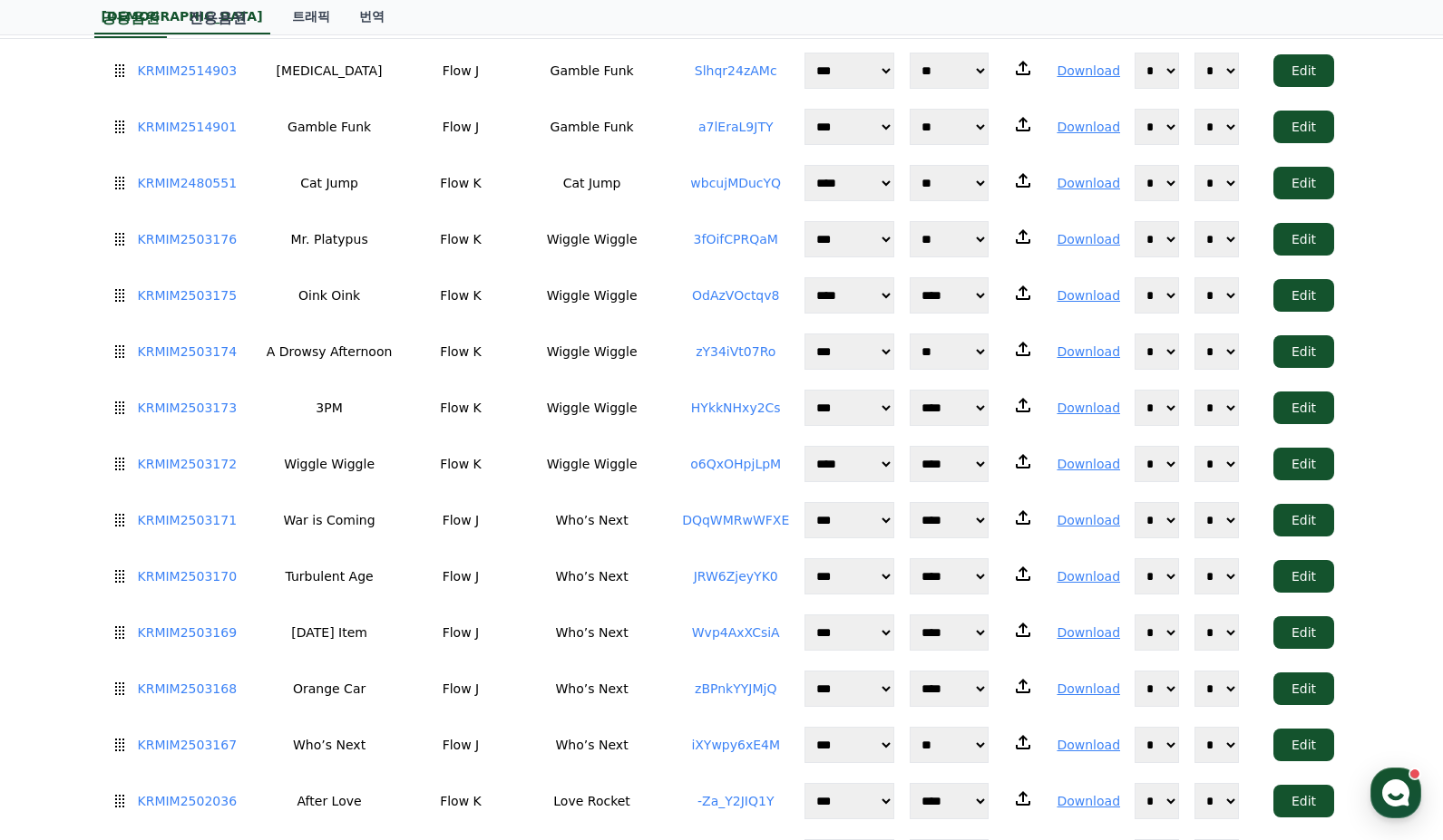
scroll to position [3386, 0]
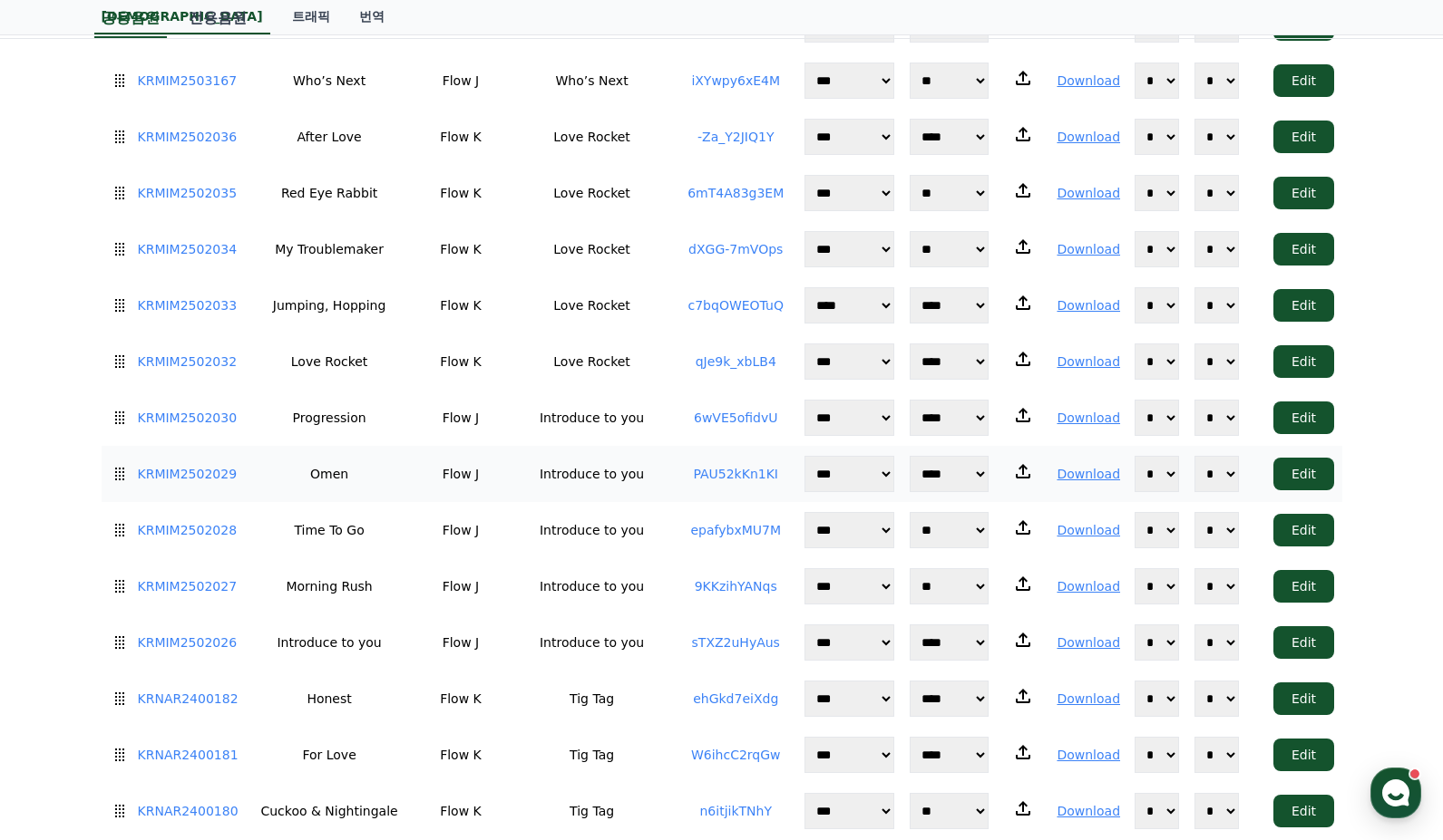
click at [719, 446] on td "PAU52kKn1KI" at bounding box center [736, 474] width 123 height 56
click at [729, 467] on link "PAU52kKn1KI" at bounding box center [735, 474] width 86 height 15
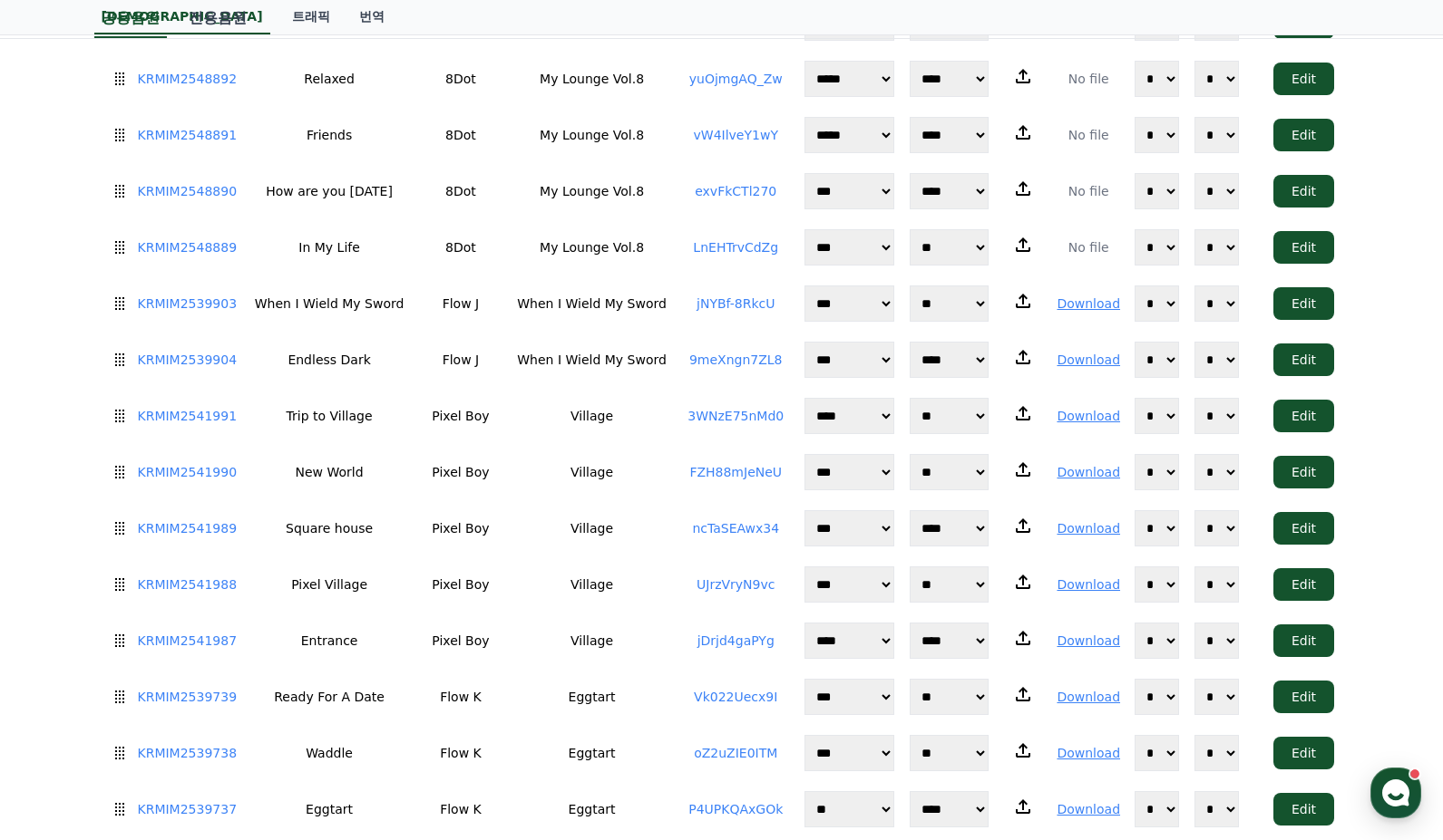
scroll to position [0, 0]
